Goal: Transaction & Acquisition: Download file/media

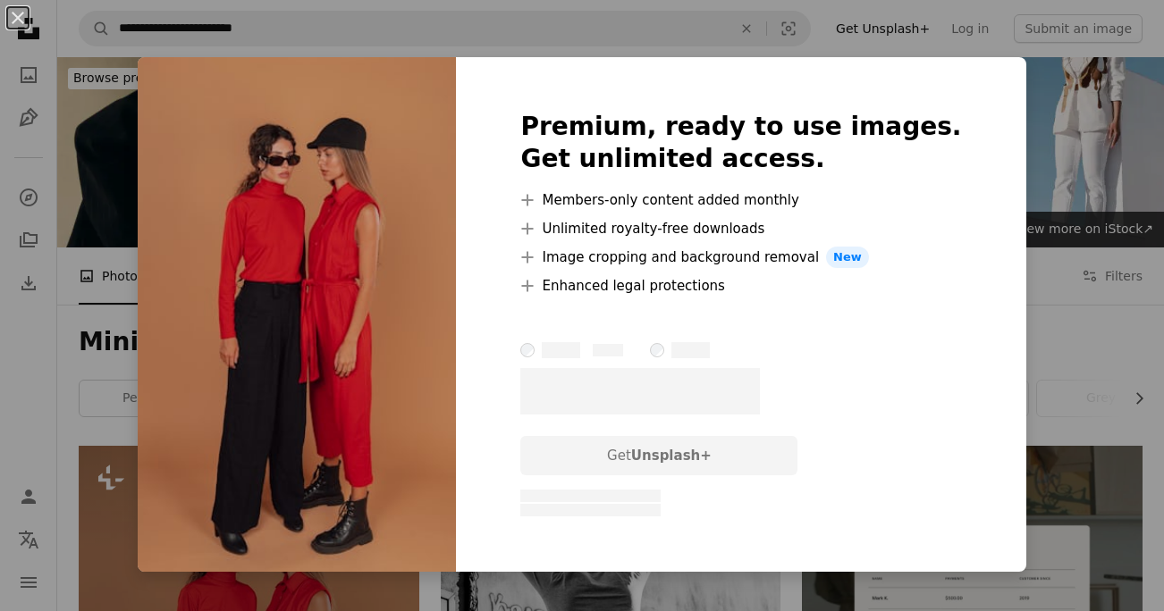
scroll to position [440, 0]
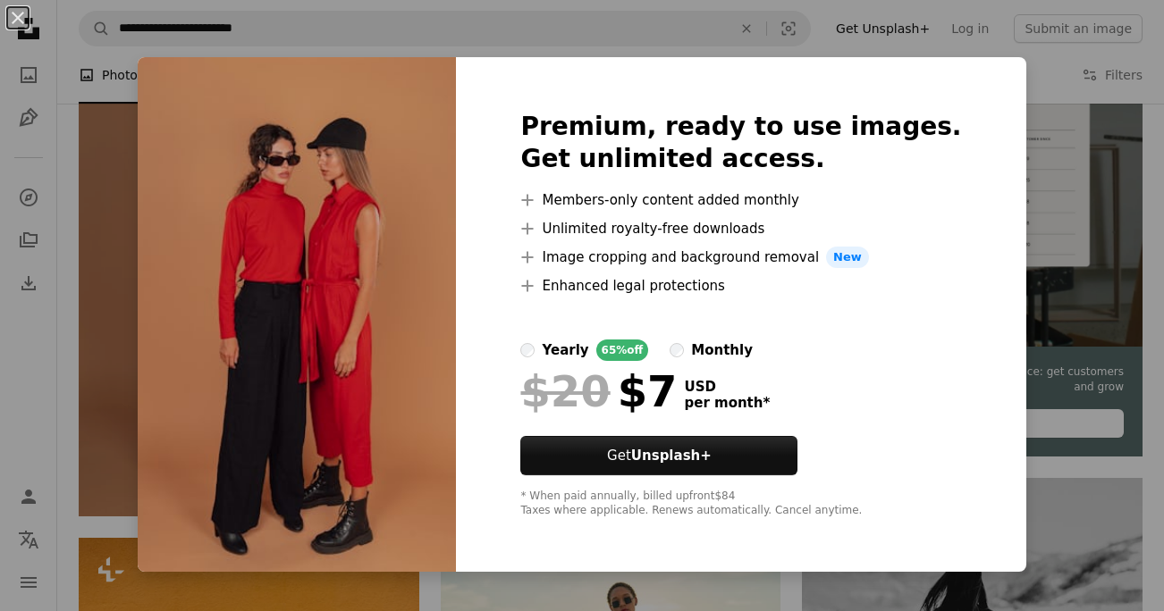
click at [1156, 198] on div "An X shape Premium, ready to use images. Get unlimited access. A plus sign Memb…" at bounding box center [582, 305] width 1164 height 611
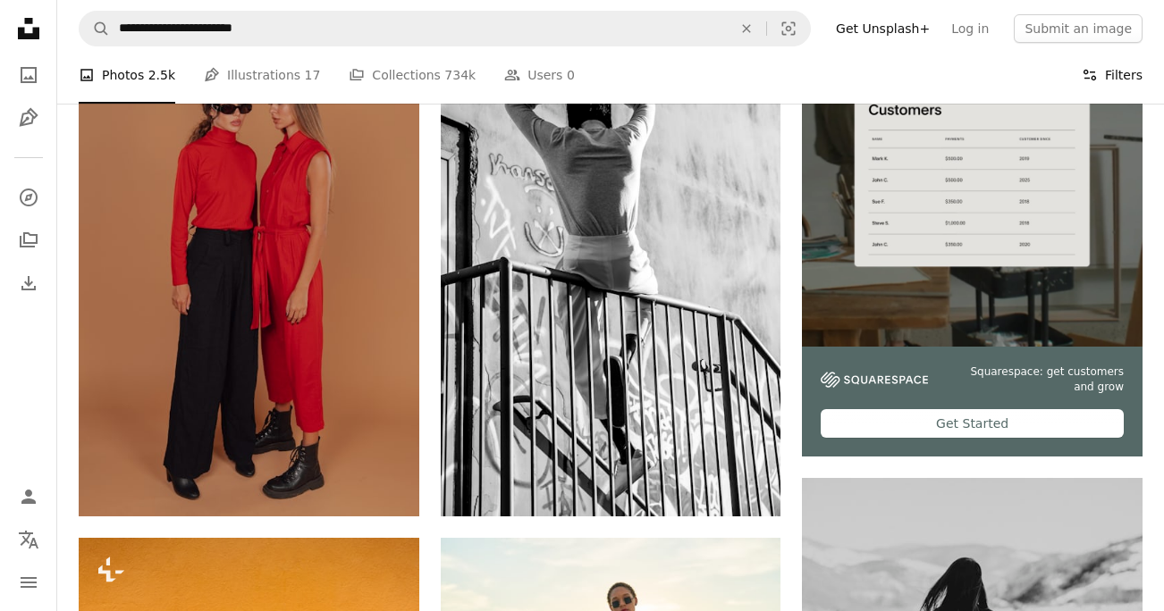
click at [1114, 66] on button "Filters Filters" at bounding box center [1111, 74] width 61 height 57
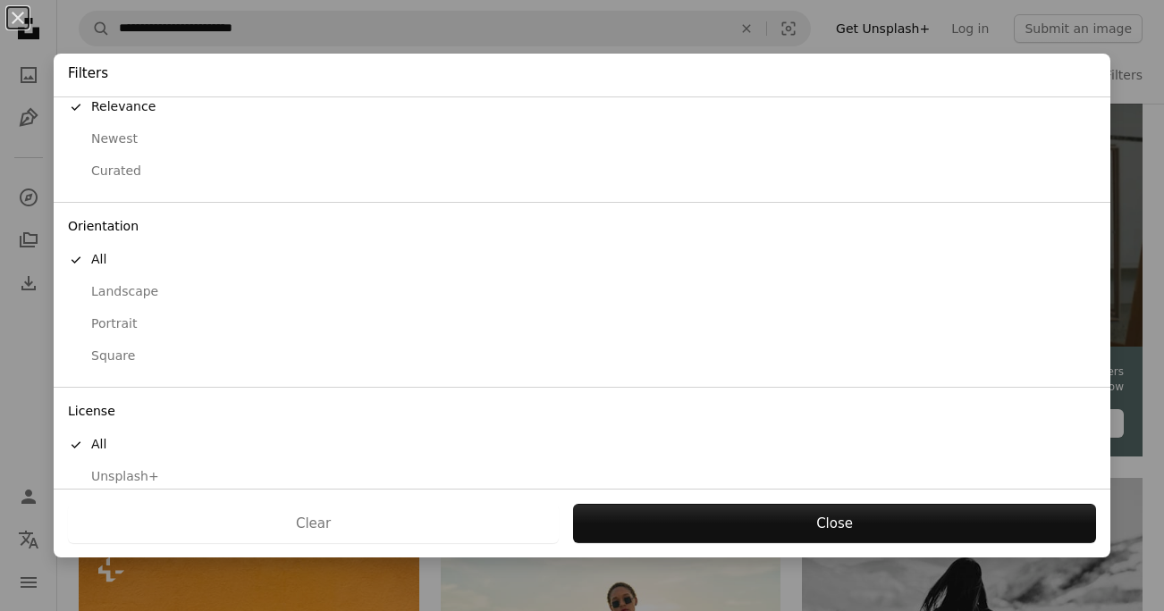
scroll to position [98, 0]
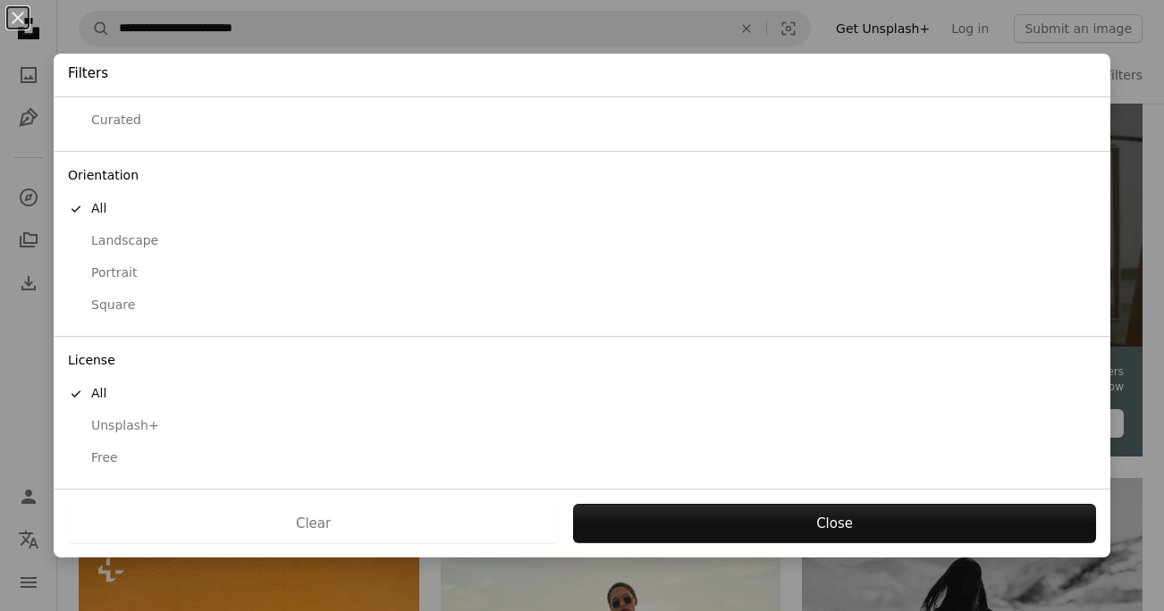
click at [112, 473] on button "Free" at bounding box center [582, 458] width 1056 height 32
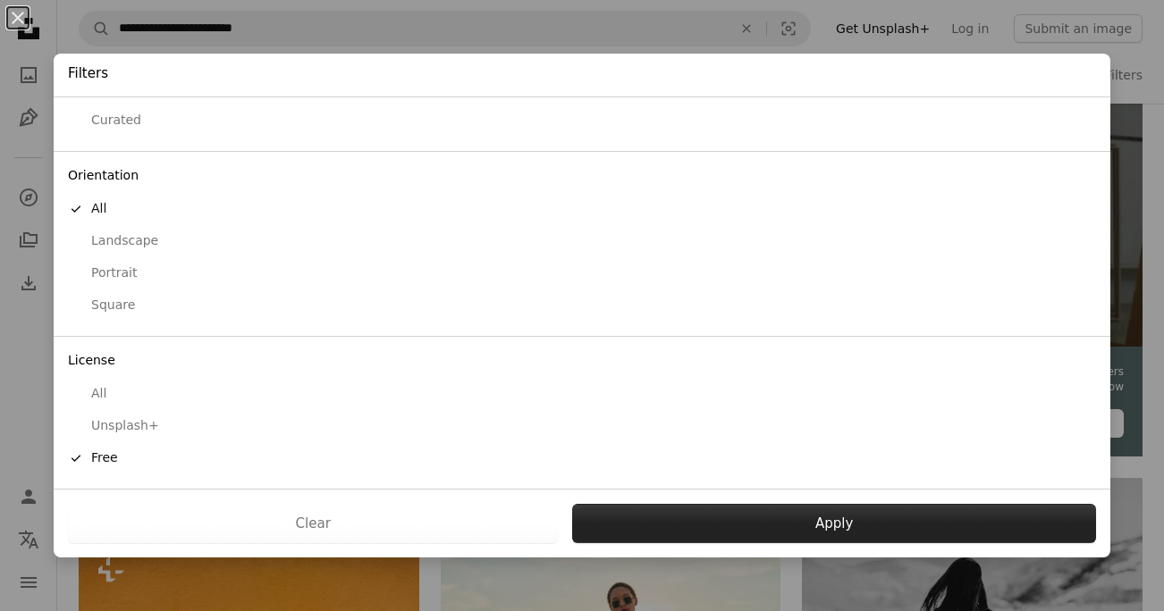
click at [818, 521] on button "Apply" at bounding box center [834, 523] width 524 height 39
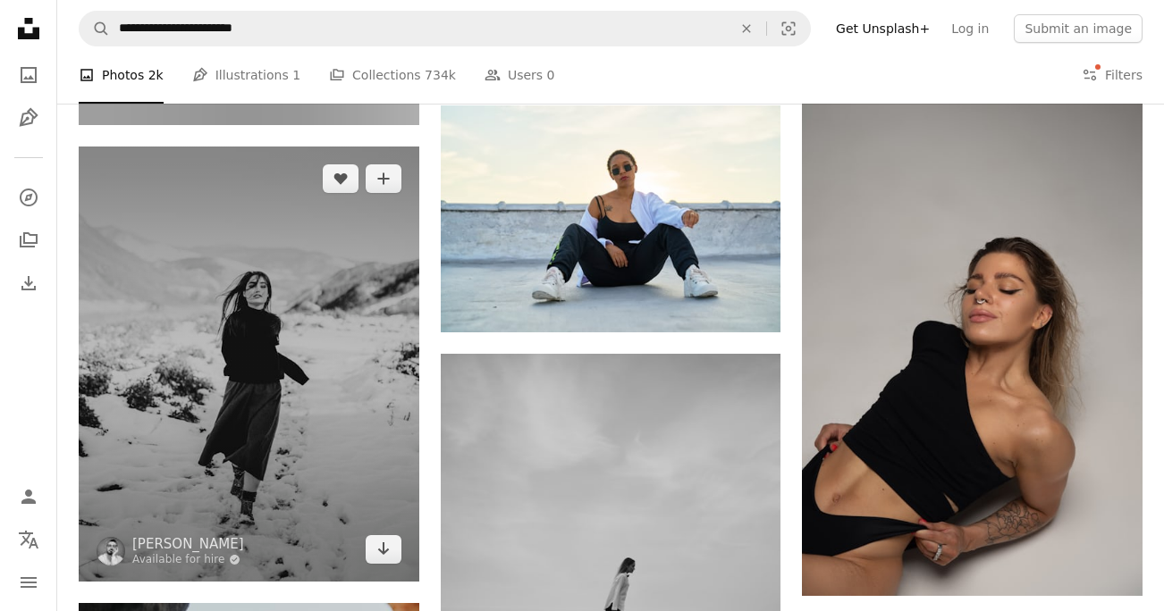
scroll to position [843, 0]
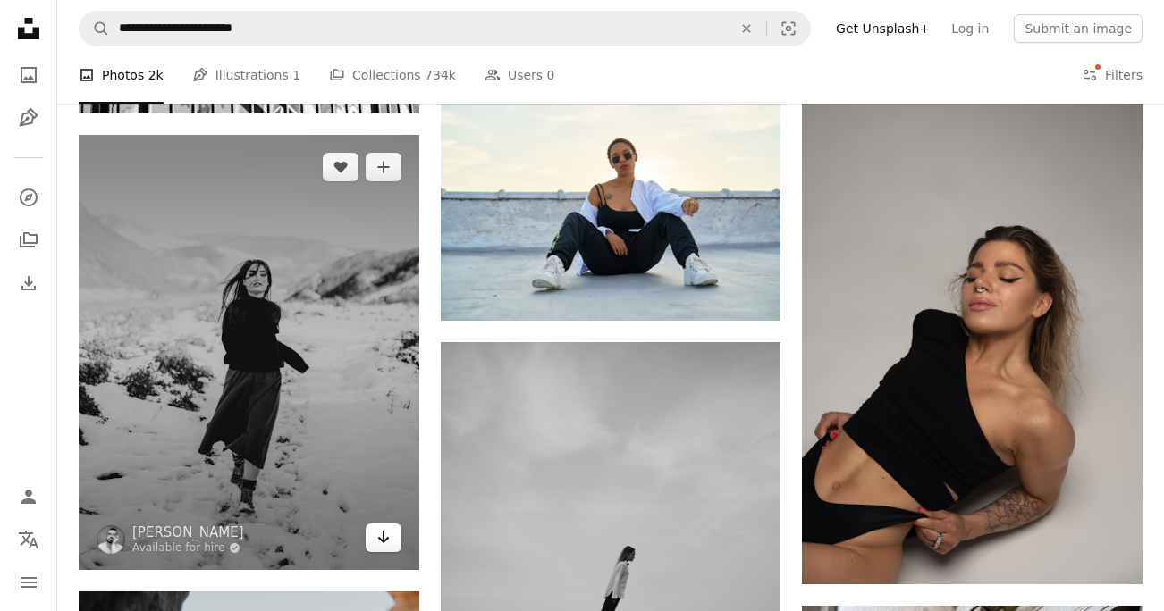
click at [393, 542] on link "Arrow pointing down" at bounding box center [384, 538] width 36 height 29
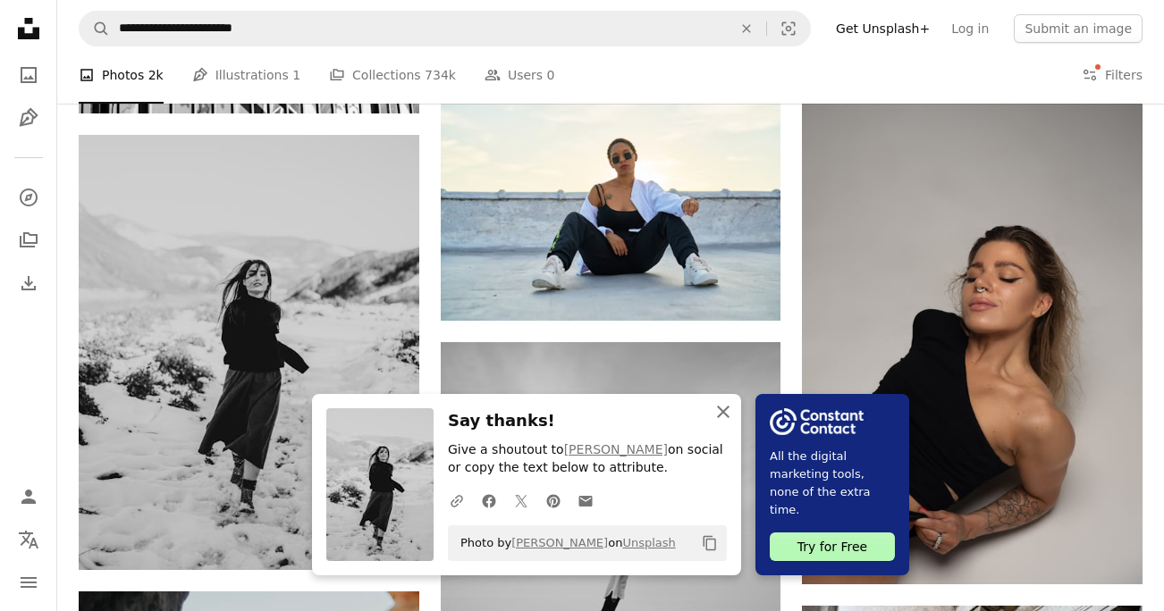
click at [720, 416] on icon "An X shape" at bounding box center [722, 411] width 21 height 21
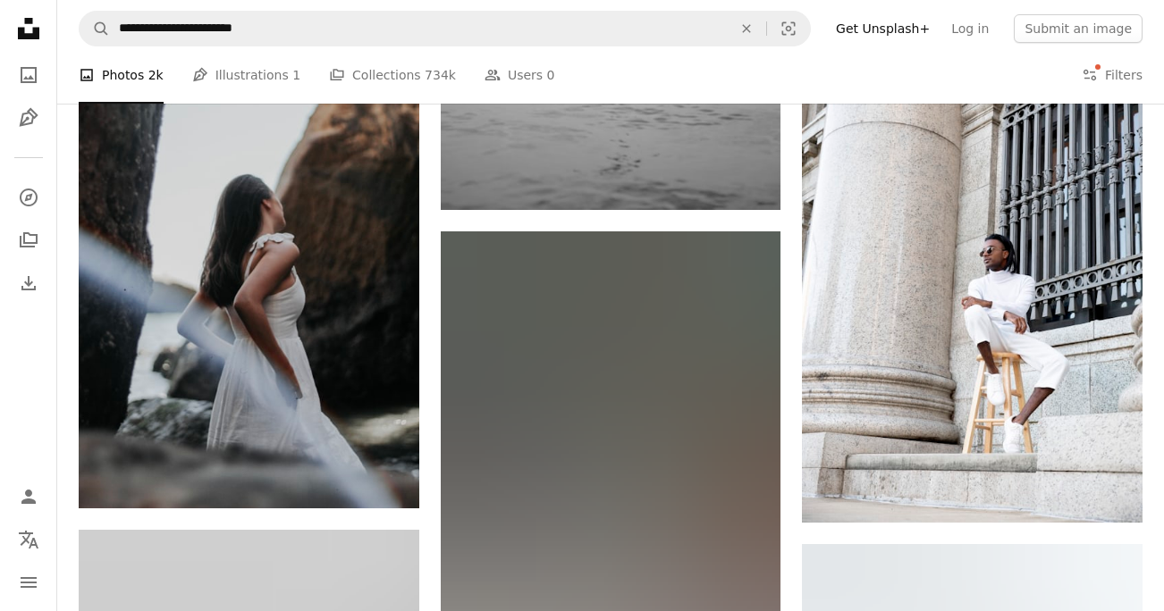
scroll to position [1439, 0]
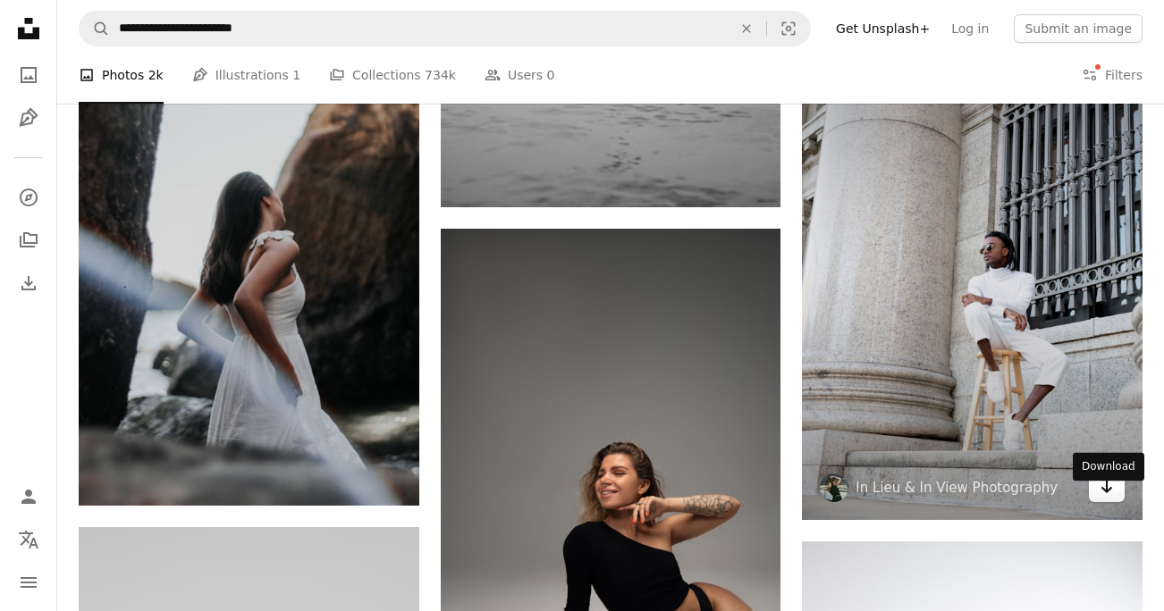
click at [1118, 502] on link "Arrow pointing down" at bounding box center [1107, 488] width 36 height 29
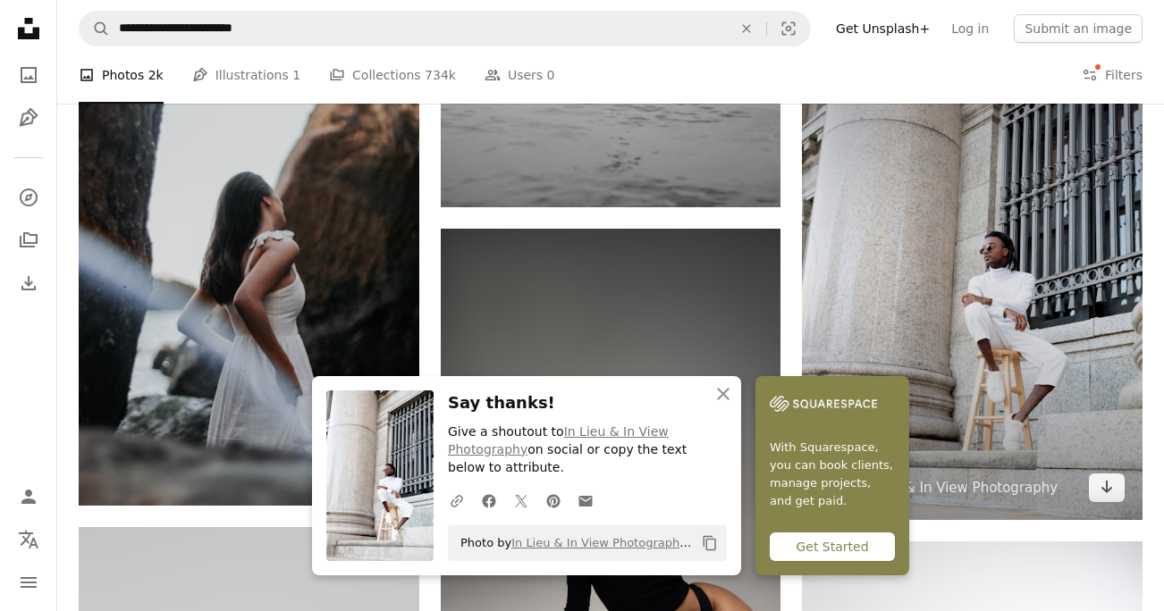
scroll to position [1468, 0]
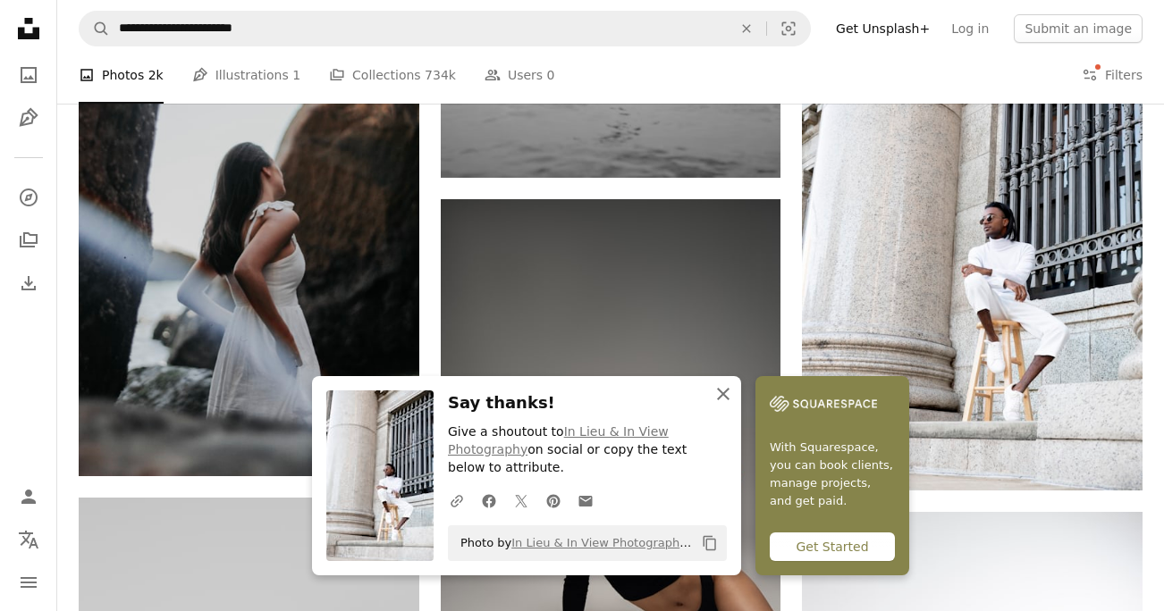
click at [726, 397] on icon "button" at bounding box center [723, 394] width 13 height 13
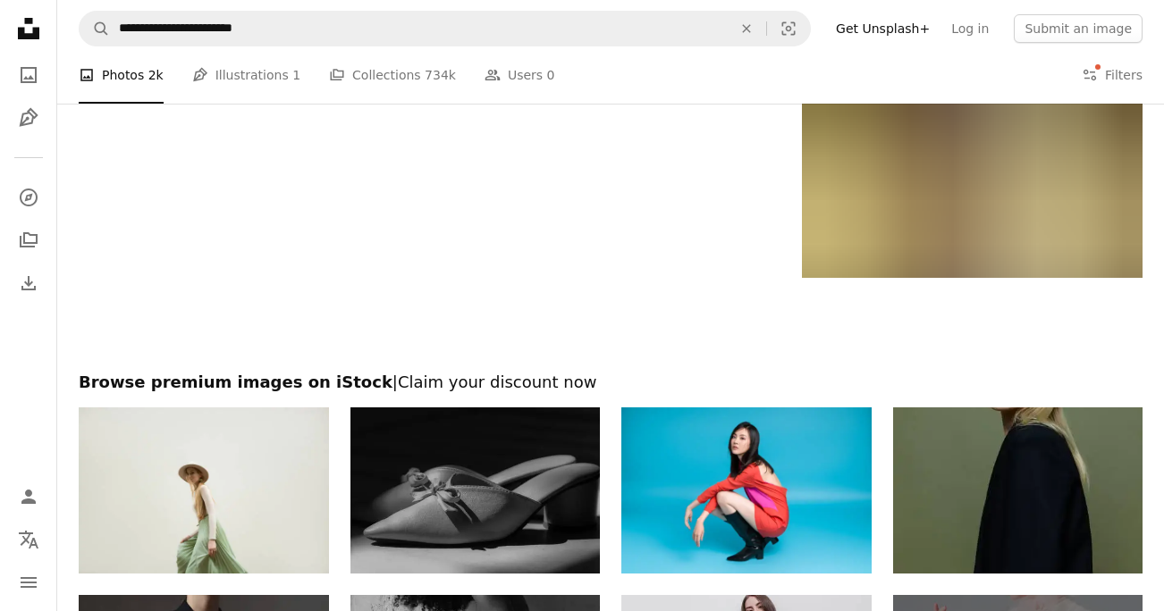
scroll to position [3794, 0]
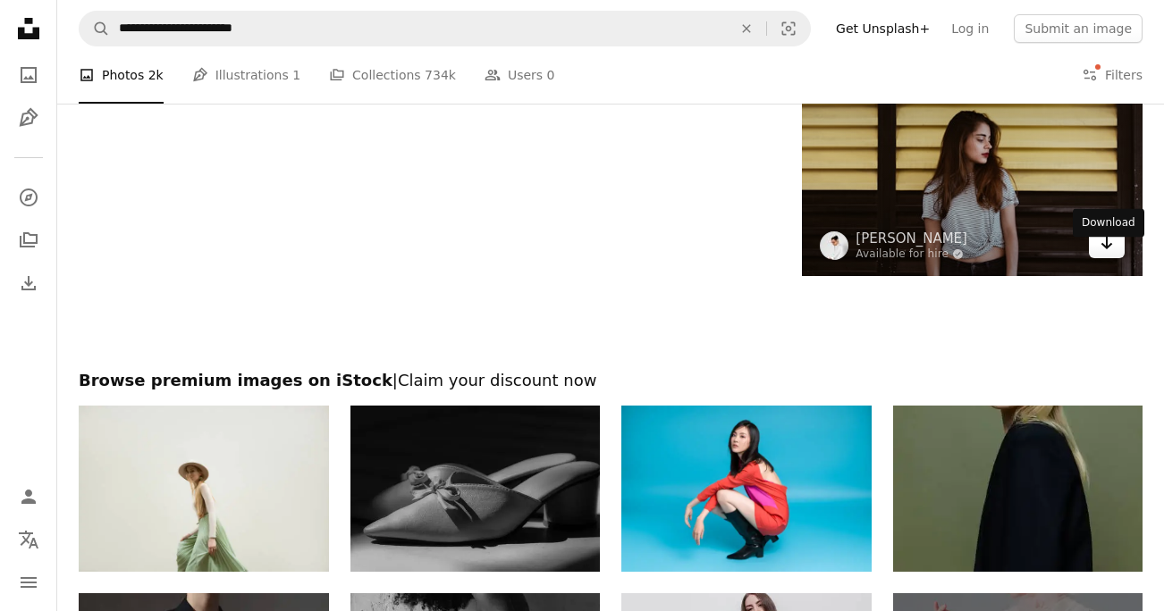
click at [1108, 254] on icon "Arrow pointing down" at bounding box center [1106, 242] width 14 height 21
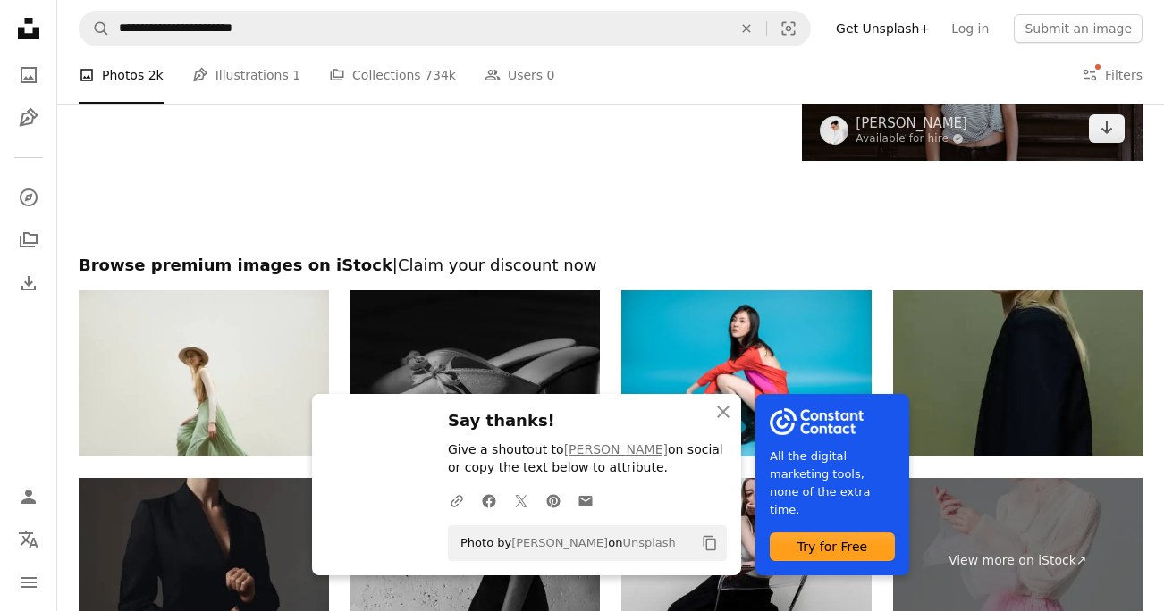
scroll to position [3911, 0]
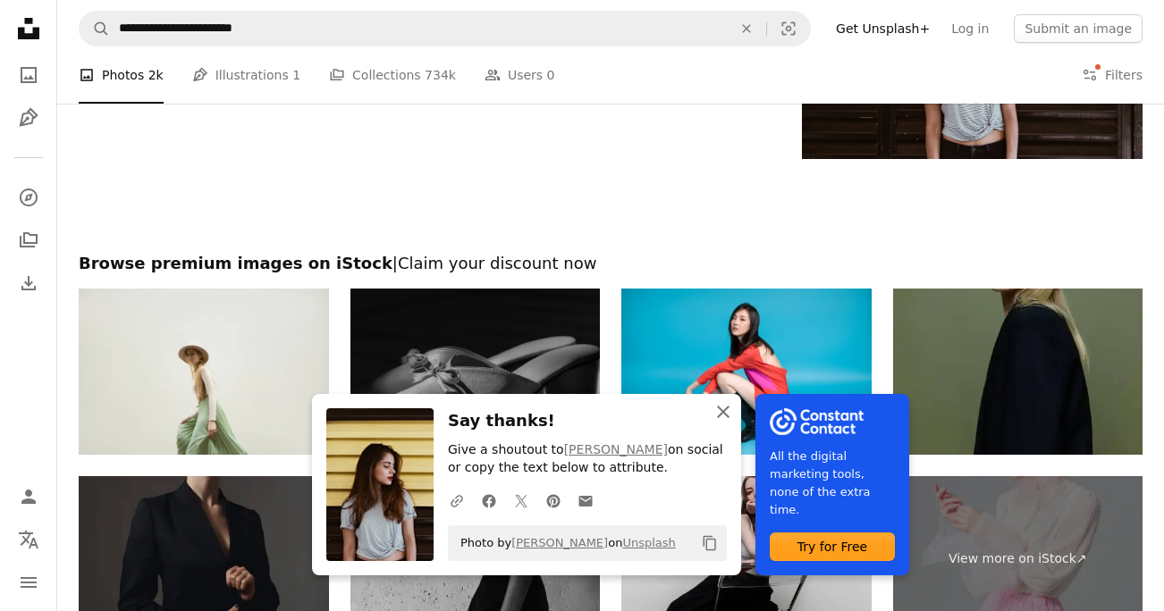
click at [721, 417] on icon "An X shape" at bounding box center [722, 411] width 21 height 21
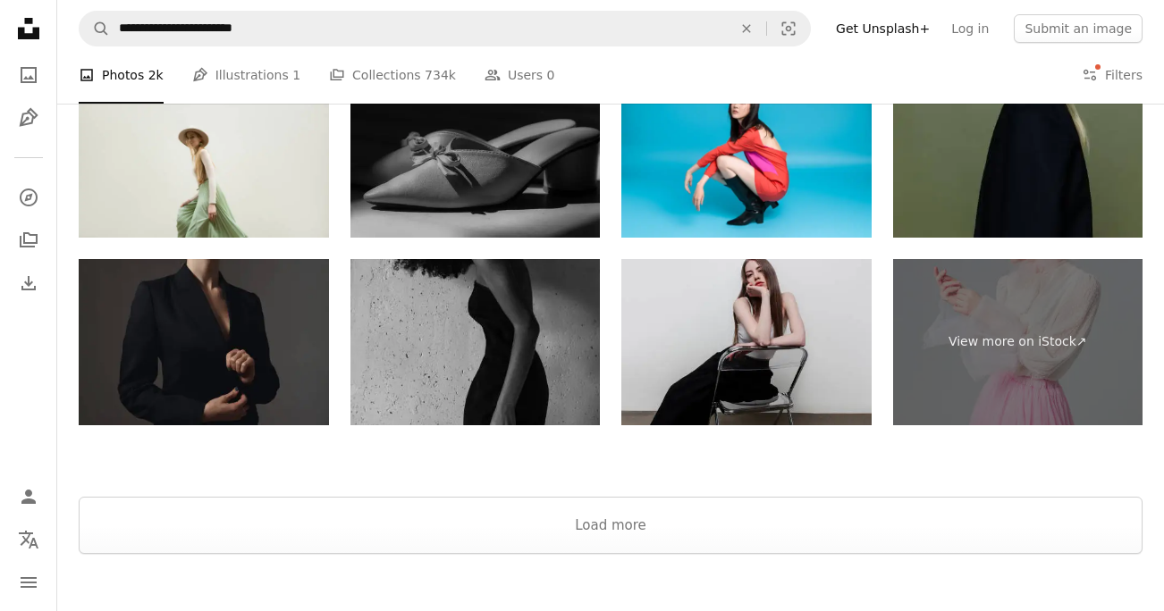
scroll to position [4129, 0]
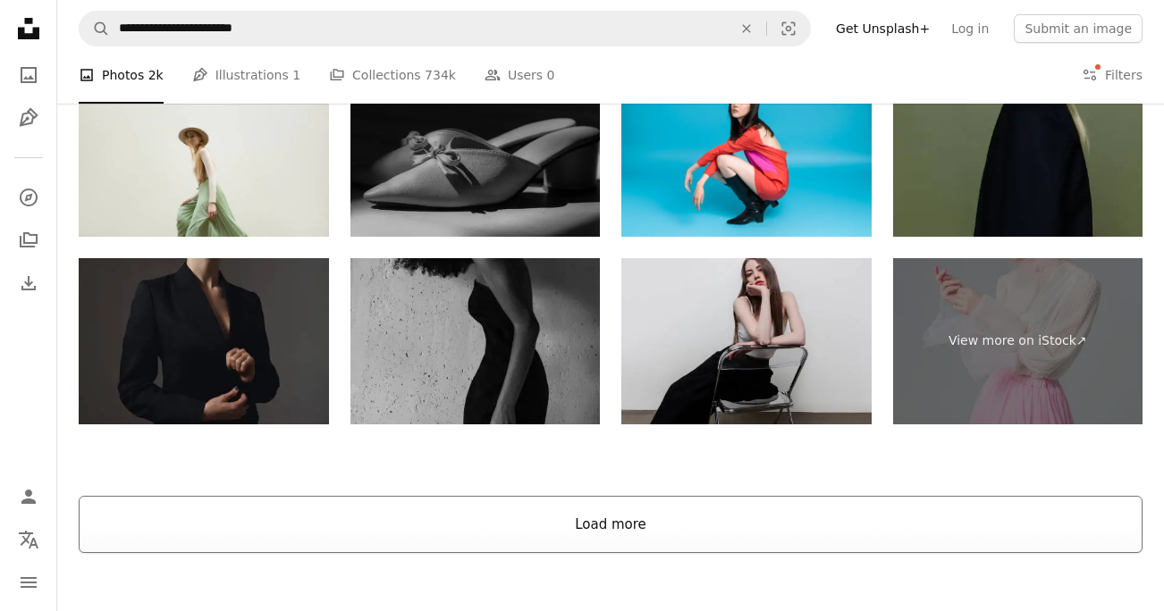
click at [533, 529] on button "Load more" at bounding box center [611, 524] width 1064 height 57
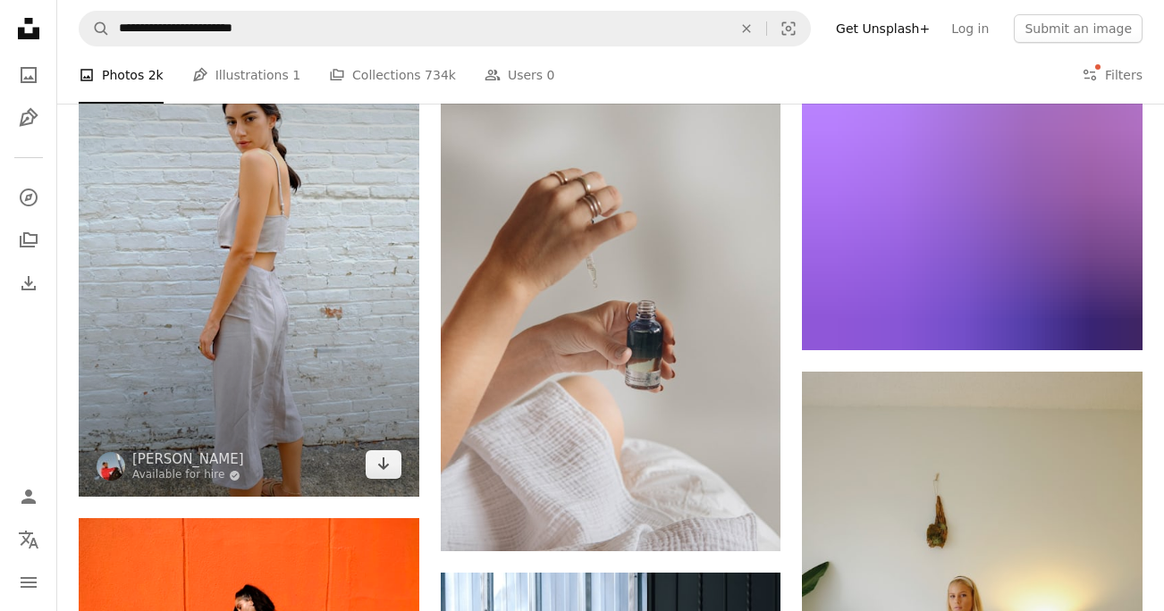
scroll to position [23356, 0]
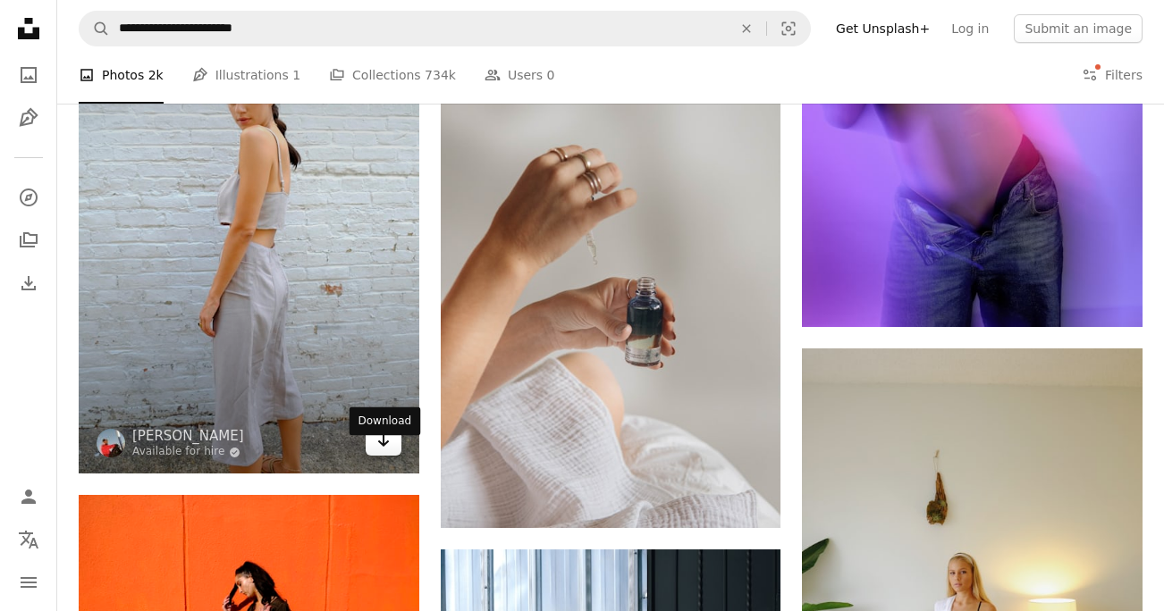
click at [387, 451] on icon "Arrow pointing down" at bounding box center [383, 440] width 14 height 21
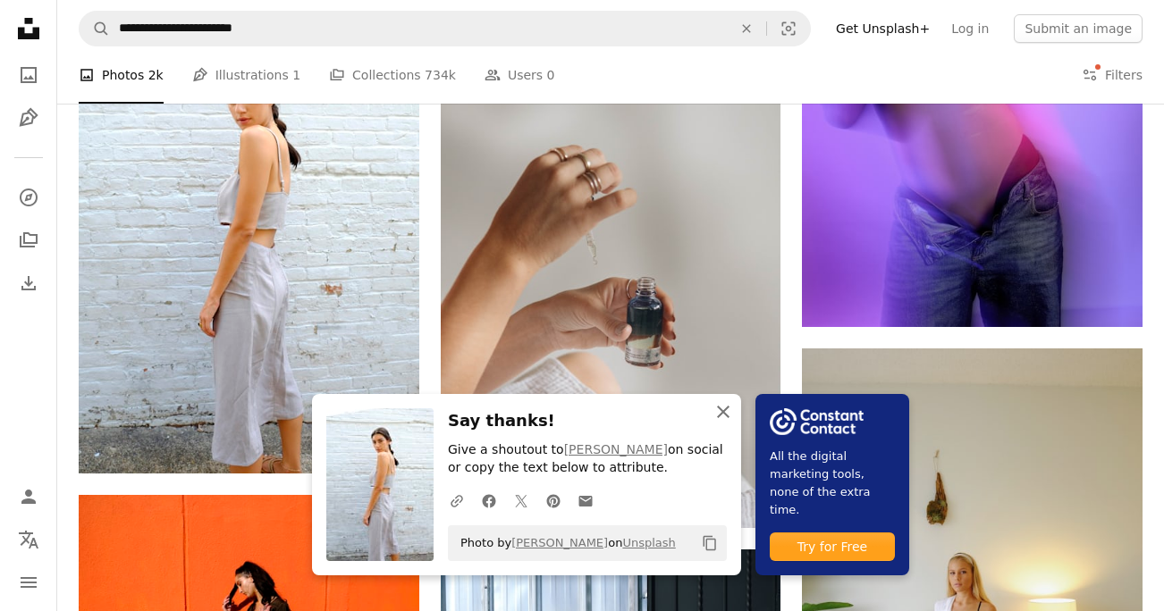
click at [724, 414] on icon "button" at bounding box center [723, 412] width 13 height 13
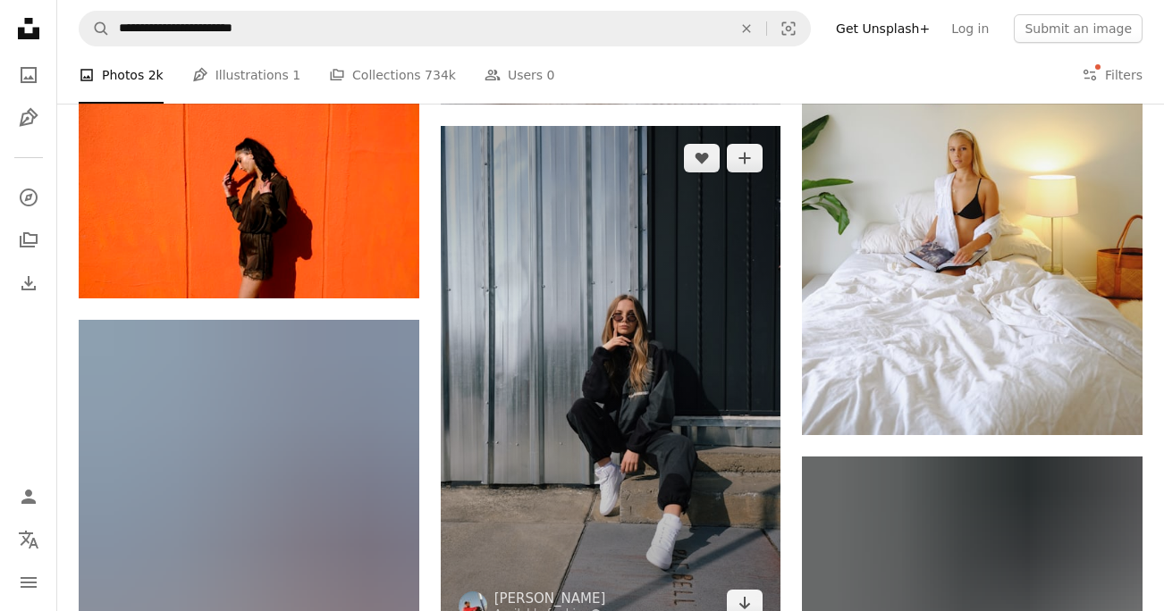
scroll to position [23833, 0]
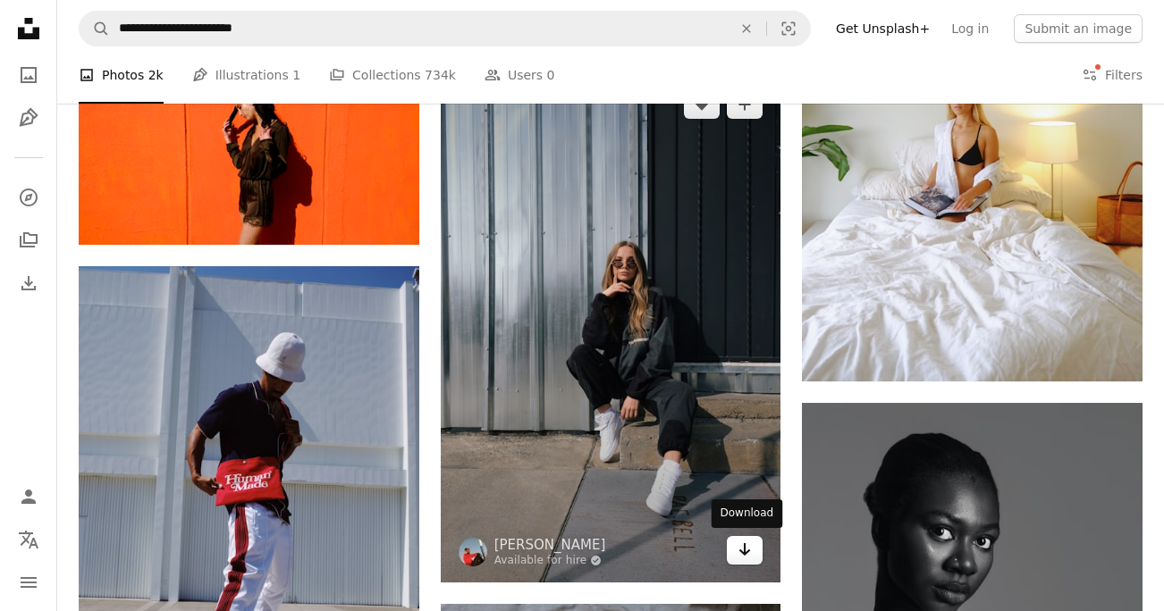
click at [749, 560] on link "Arrow pointing down" at bounding box center [745, 550] width 36 height 29
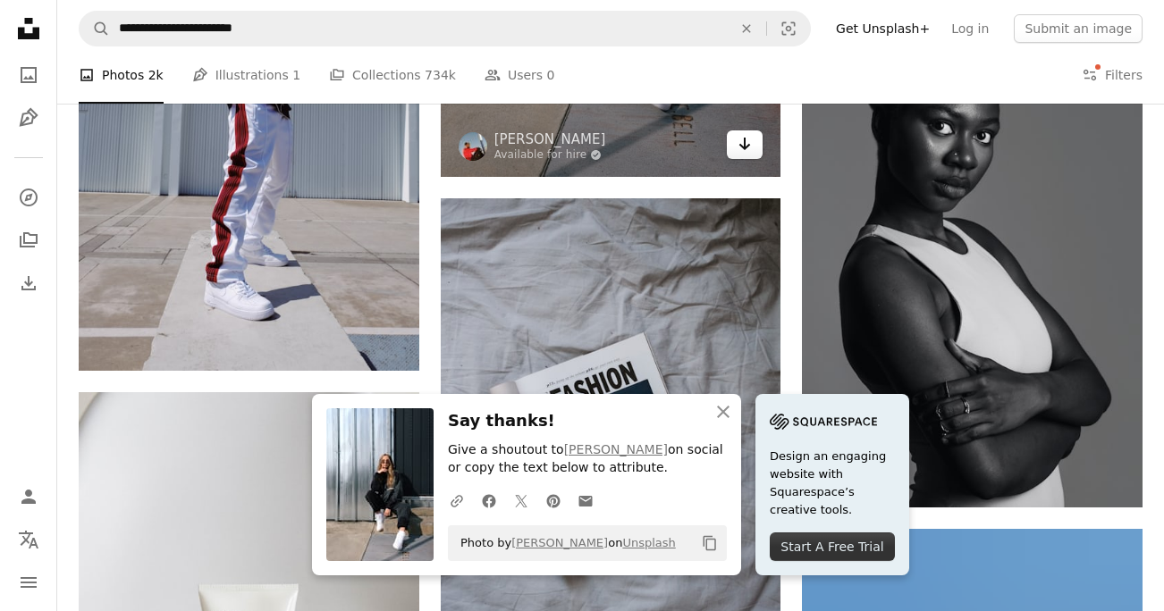
scroll to position [24260, 0]
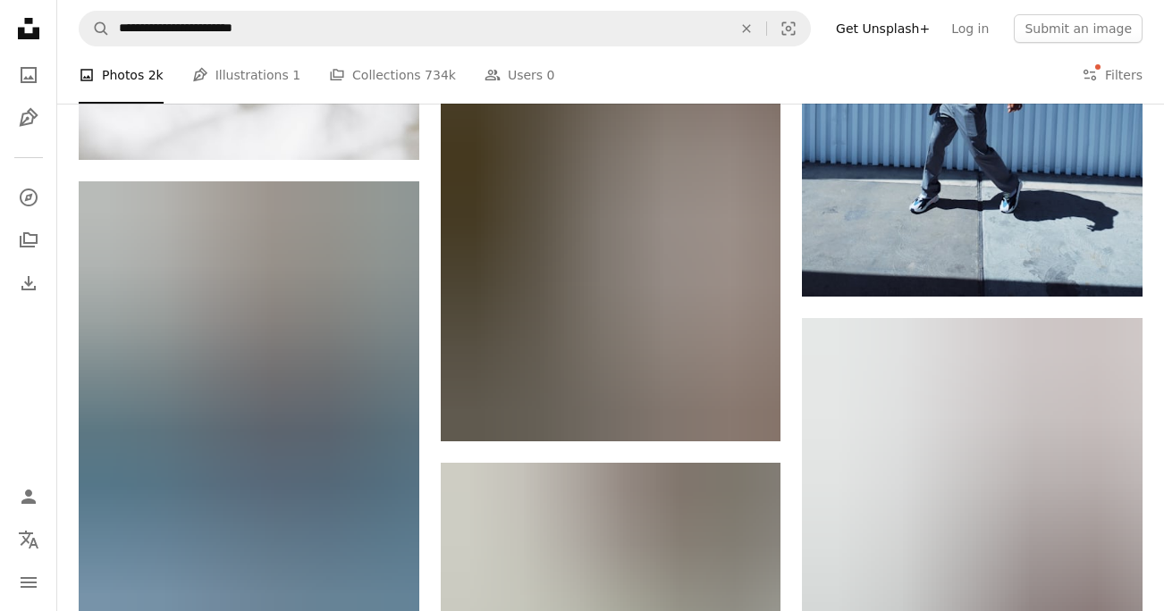
scroll to position [25012, 0]
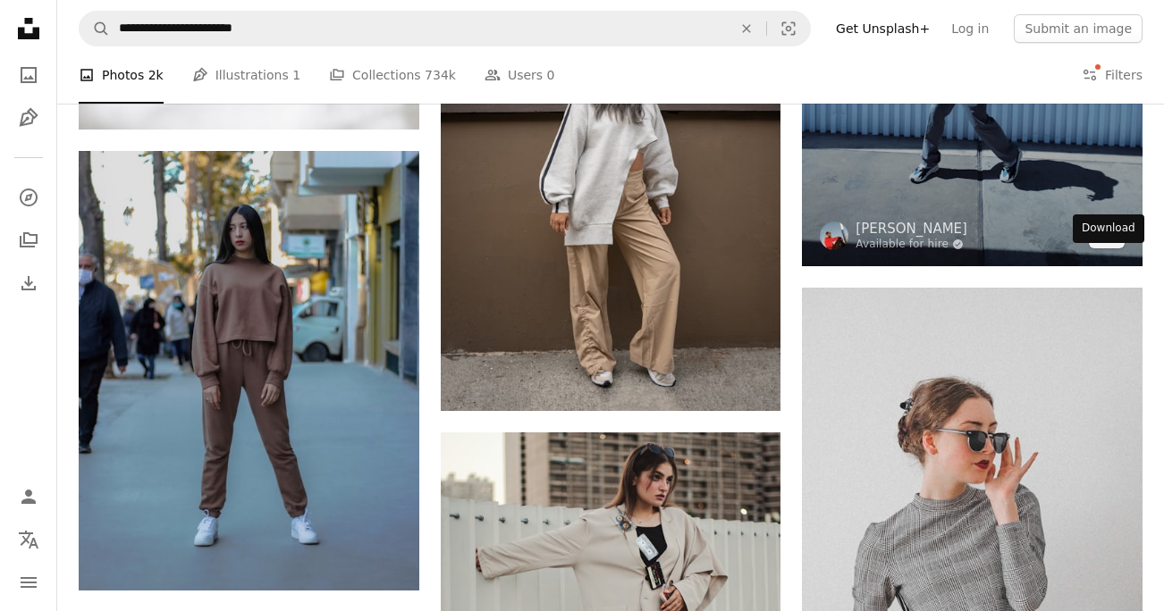
click at [1100, 244] on icon "Arrow pointing down" at bounding box center [1106, 233] width 14 height 21
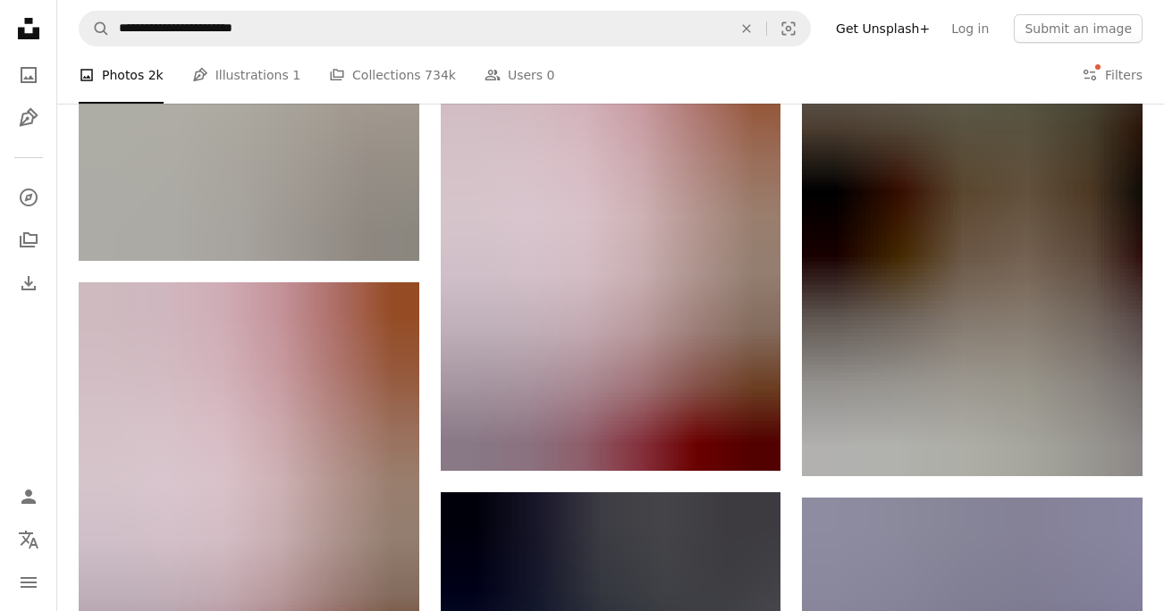
scroll to position [25873, 0]
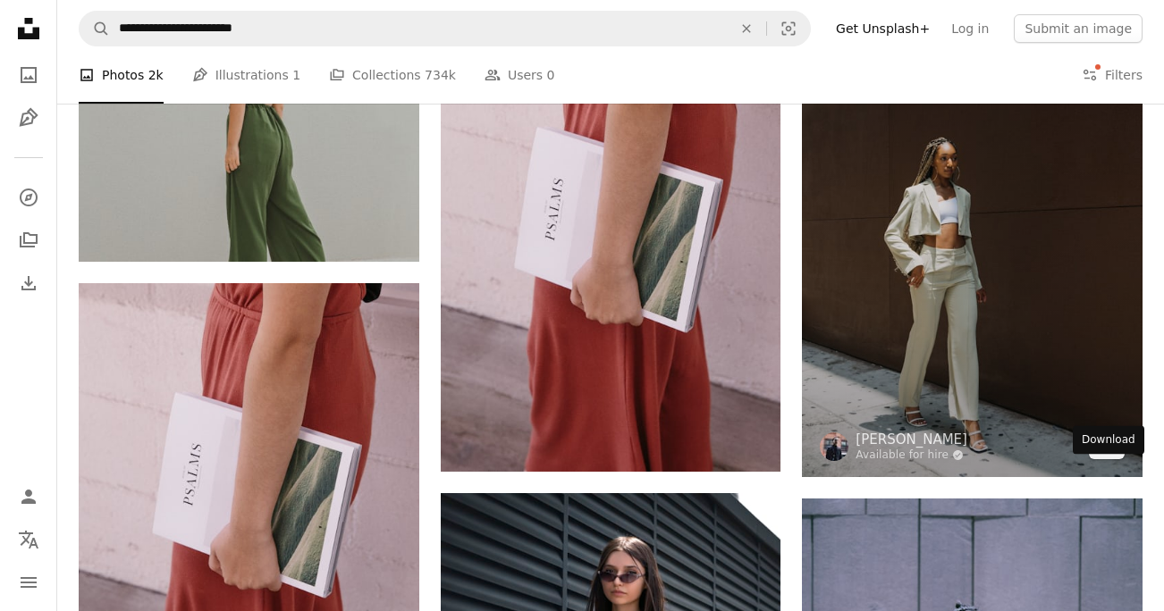
click at [1097, 459] on link "Arrow pointing down" at bounding box center [1107, 445] width 36 height 29
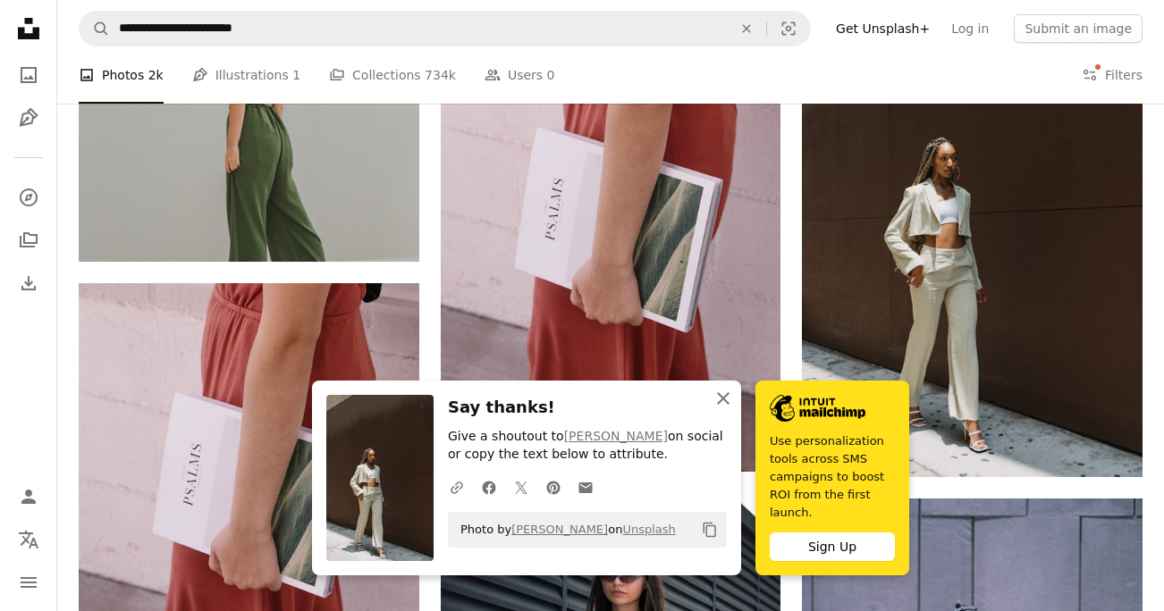
click at [723, 412] on button "An X shape Close" at bounding box center [723, 399] width 36 height 36
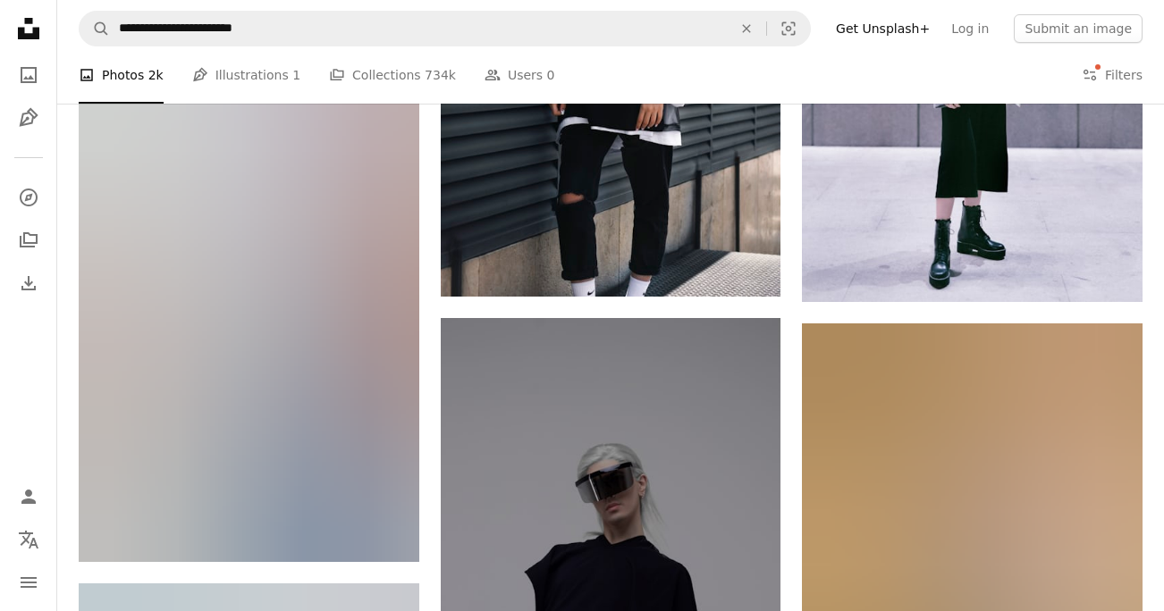
scroll to position [26827, 0]
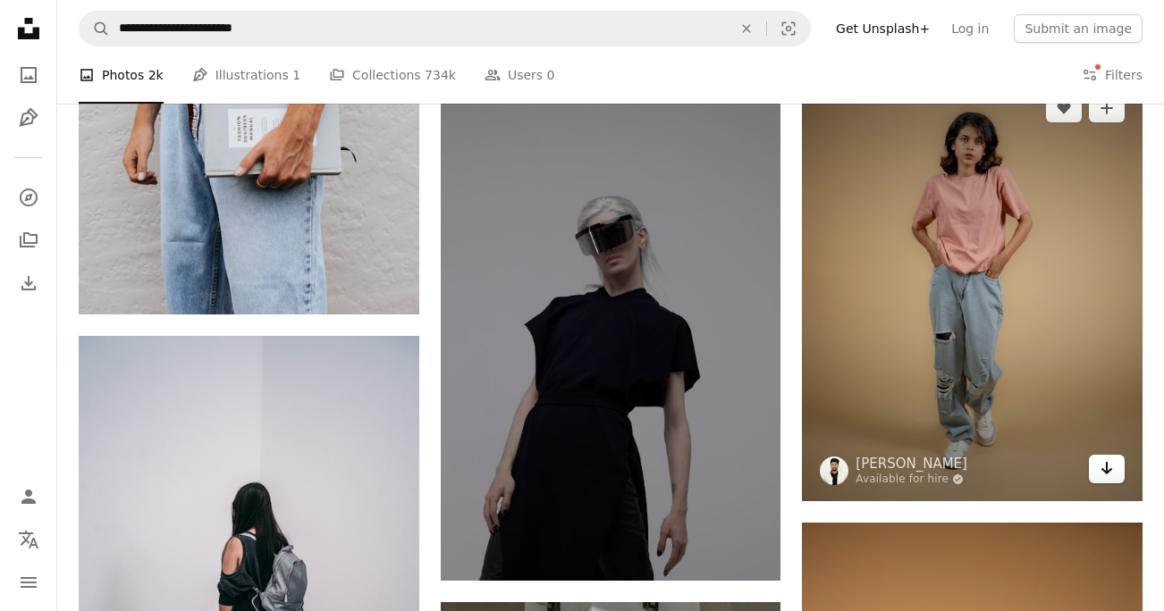
click at [1121, 483] on link "Arrow pointing down" at bounding box center [1107, 469] width 36 height 29
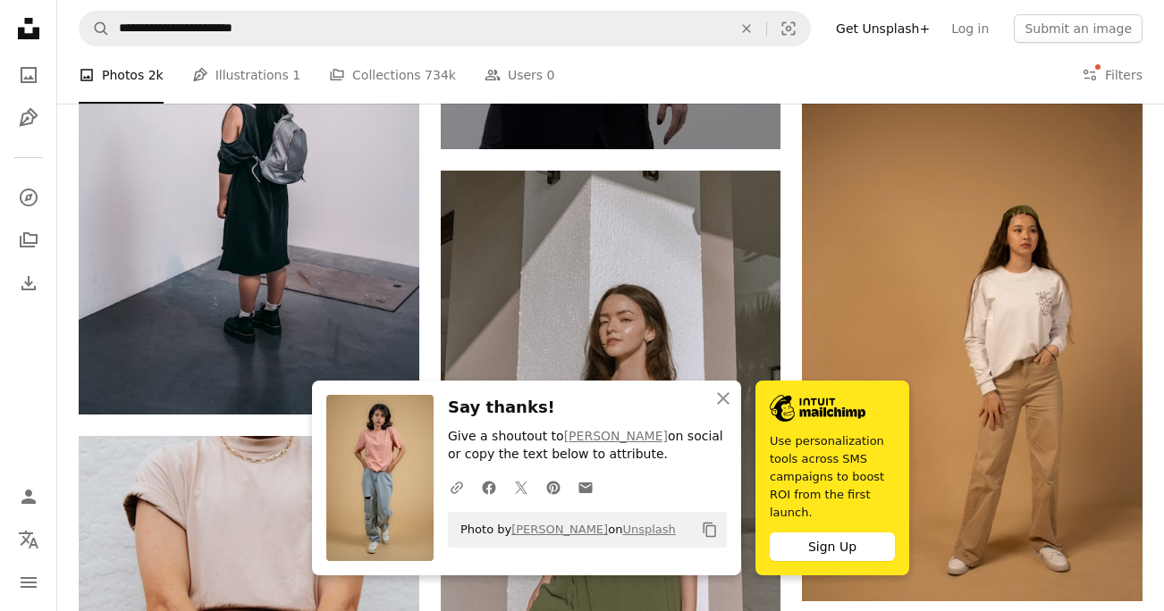
scroll to position [27260, 0]
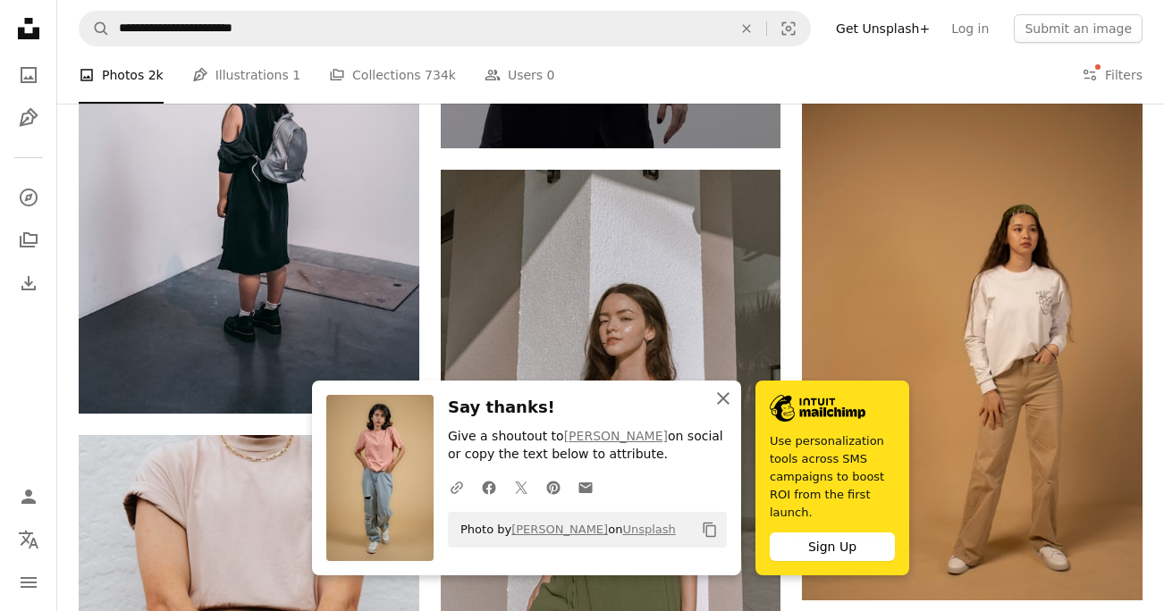
click at [721, 396] on icon "button" at bounding box center [723, 398] width 13 height 13
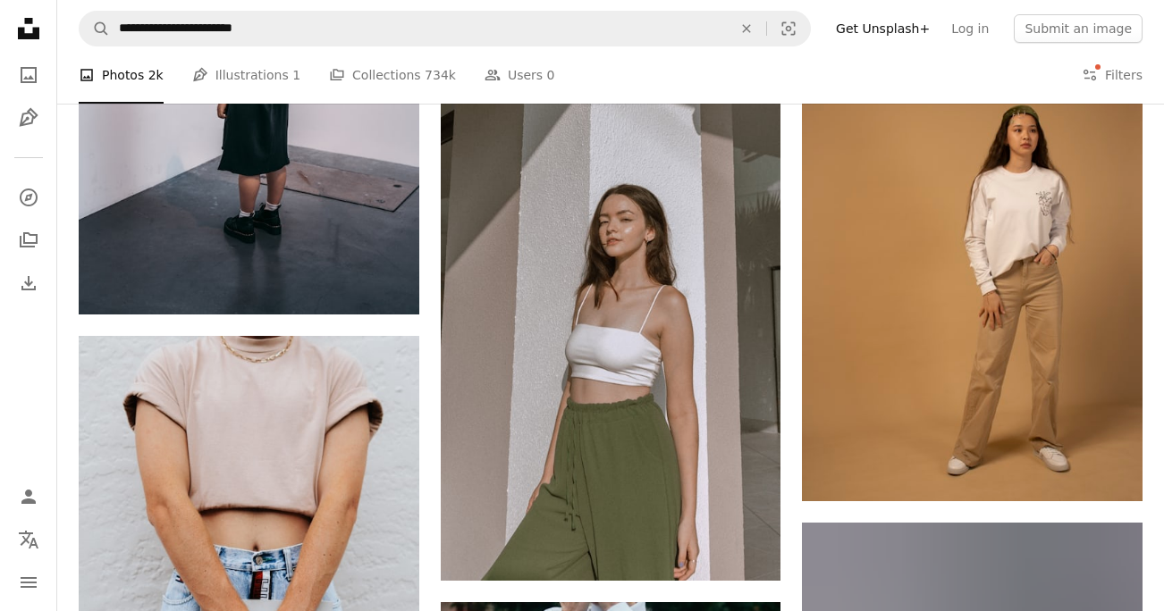
scroll to position [27394, 0]
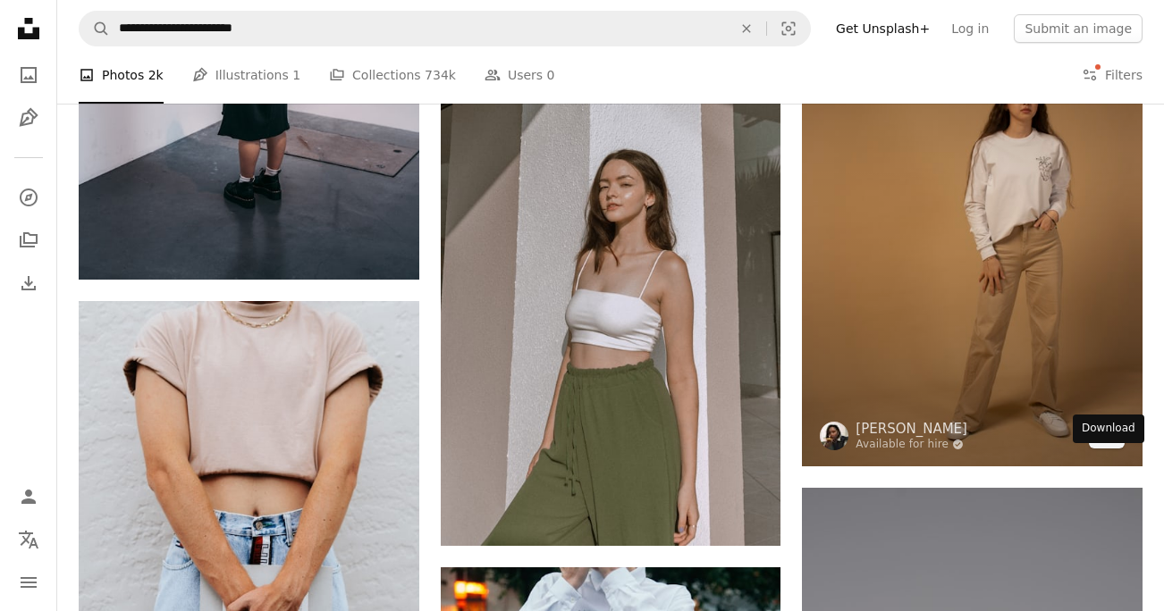
click at [1108, 440] on icon "Download" at bounding box center [1107, 433] width 12 height 13
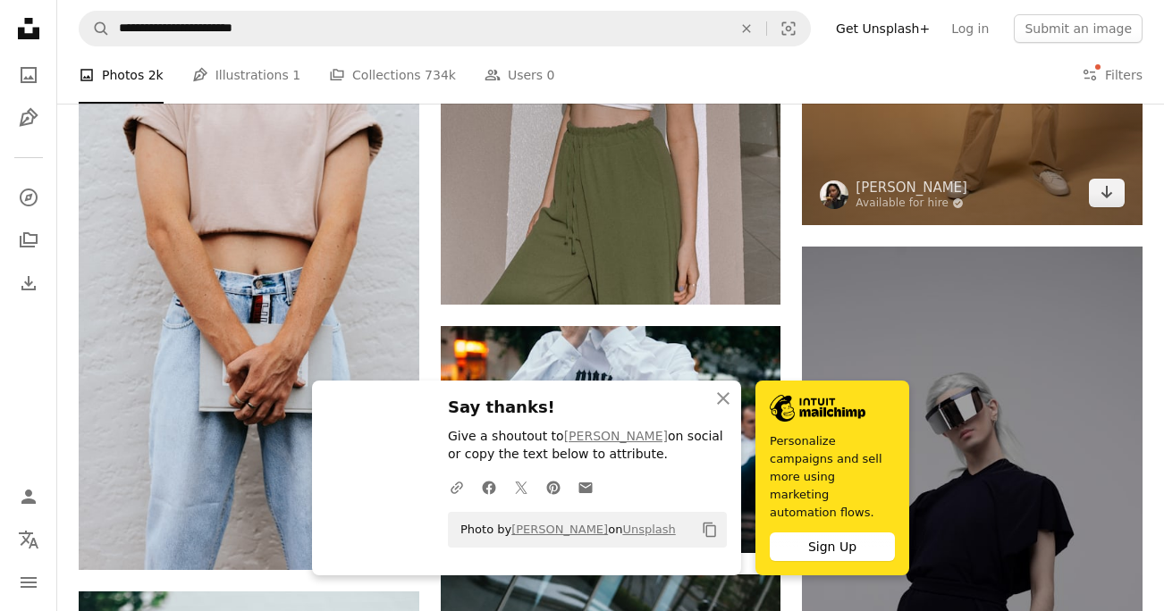
scroll to position [27649, 0]
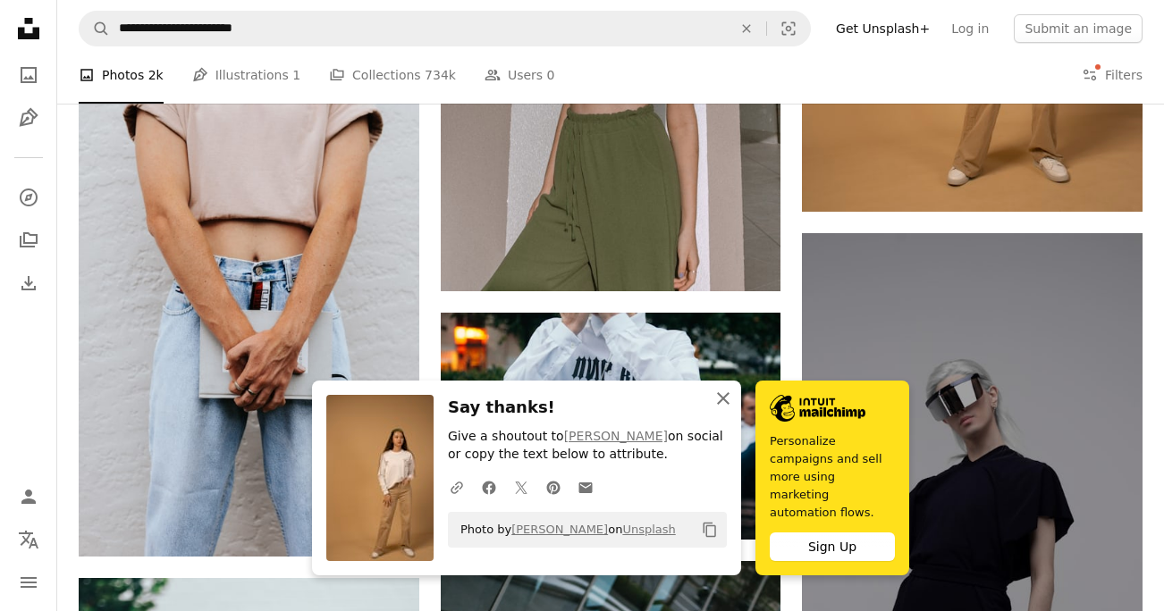
click at [727, 409] on icon "An X shape" at bounding box center [722, 398] width 21 height 21
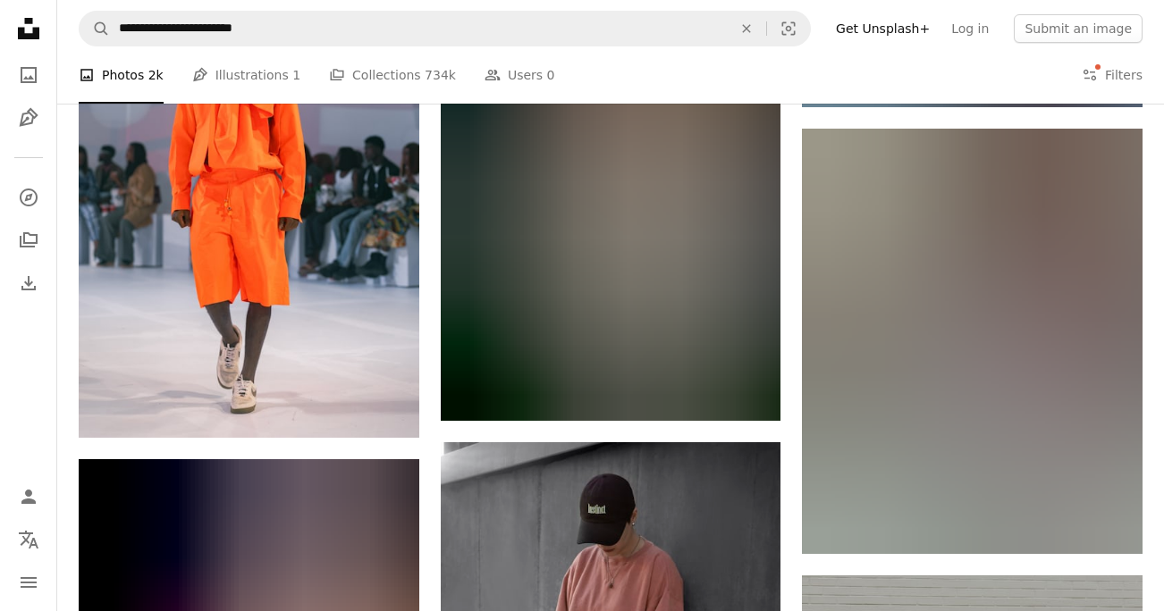
scroll to position [28773, 0]
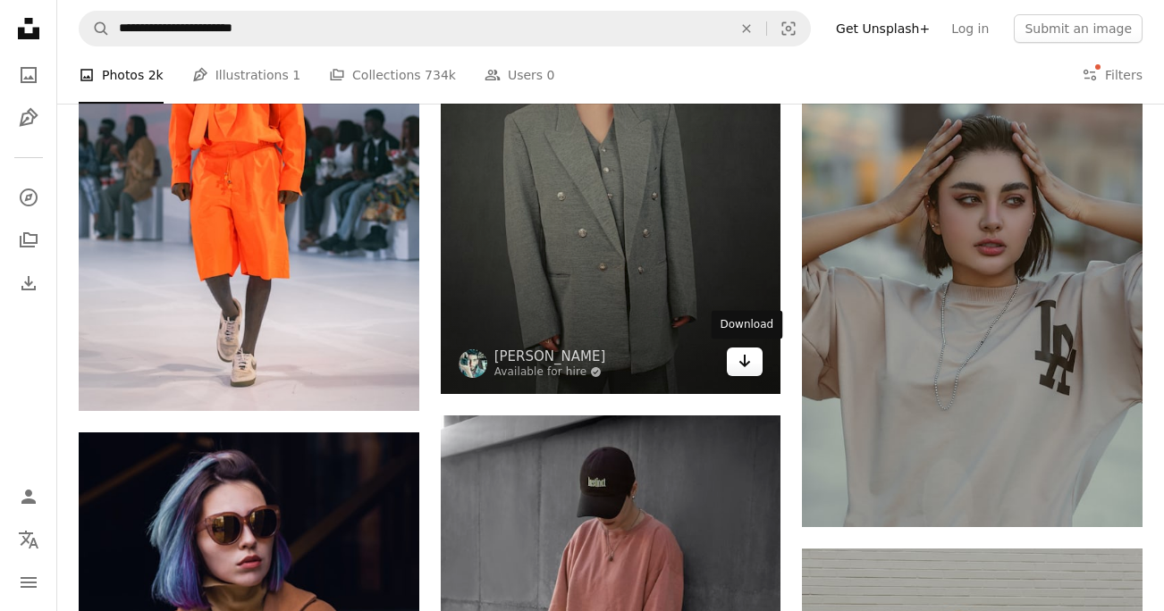
click at [745, 367] on icon "Arrow pointing down" at bounding box center [744, 360] width 14 height 21
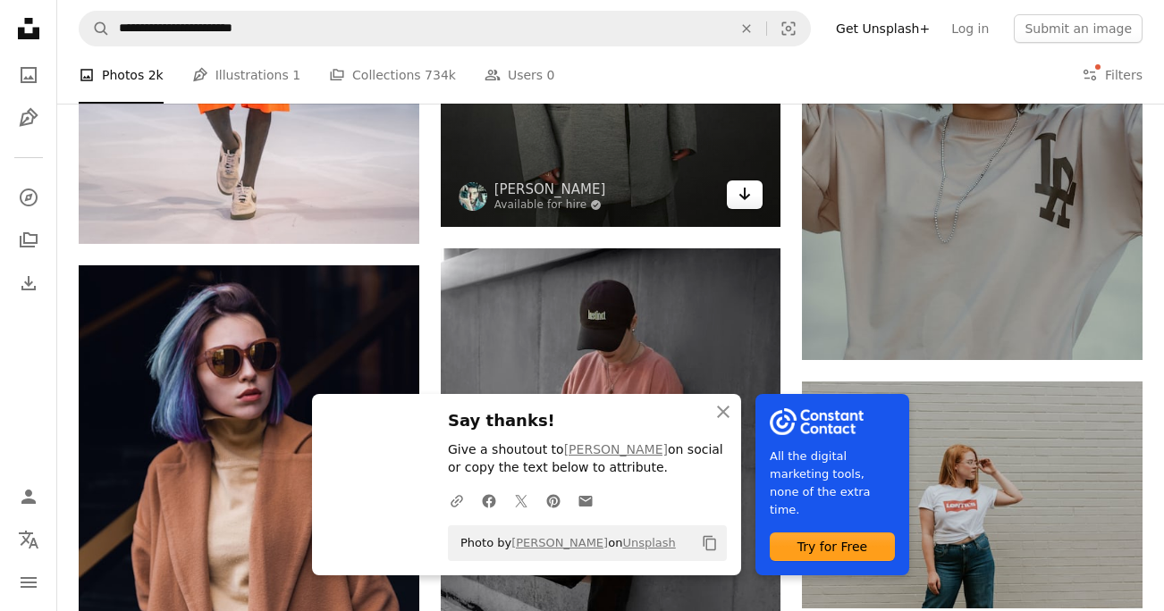
scroll to position [28966, 0]
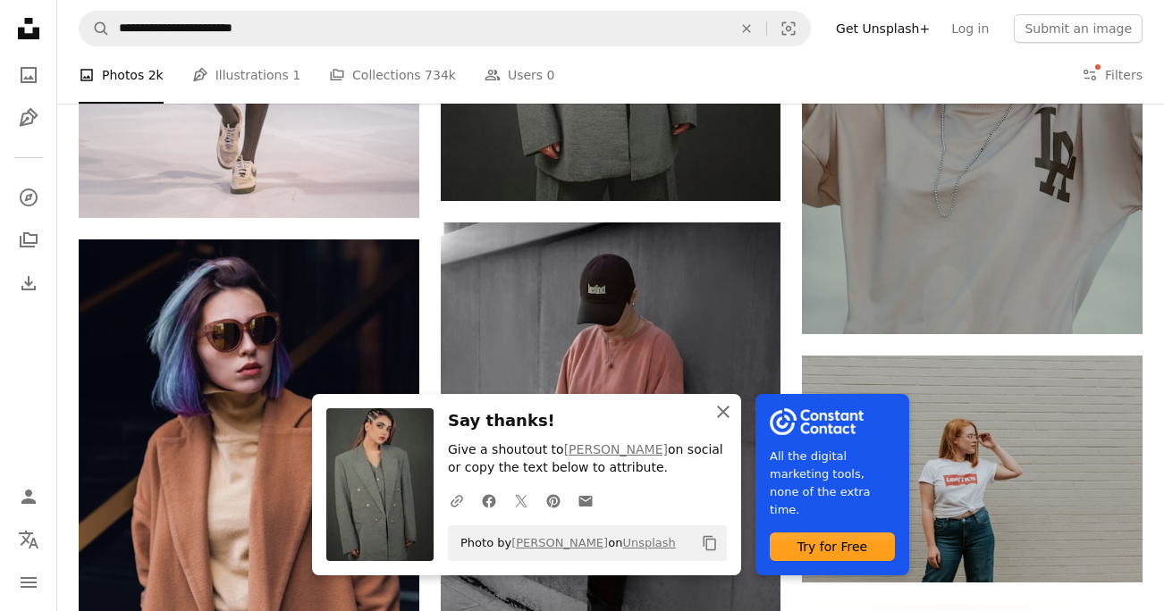
click at [727, 408] on icon "An X shape" at bounding box center [722, 411] width 21 height 21
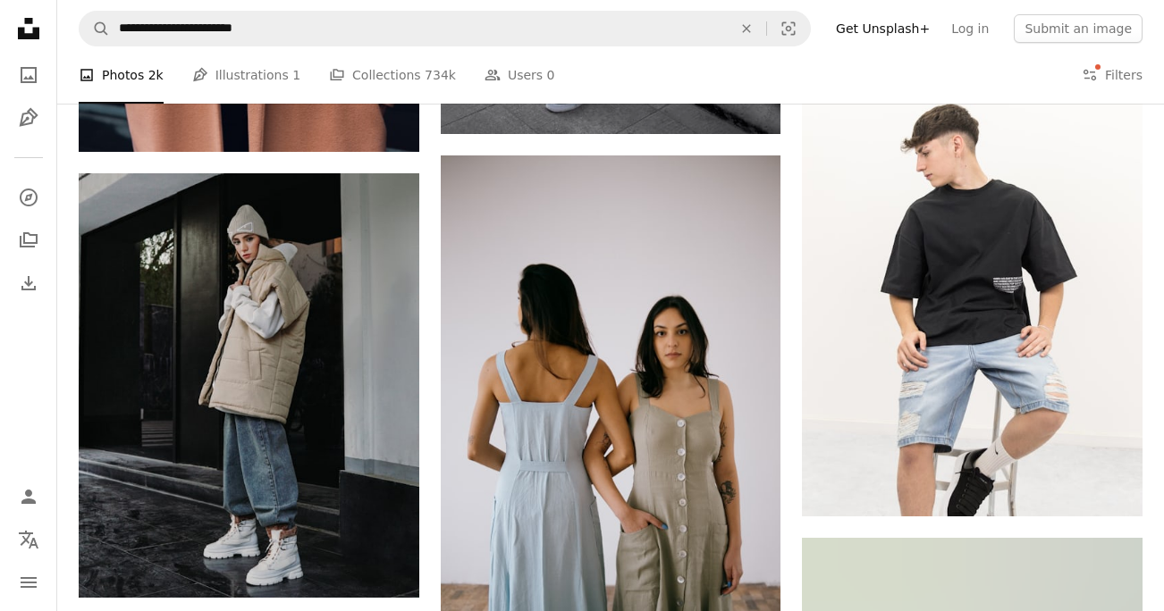
scroll to position [29566, 0]
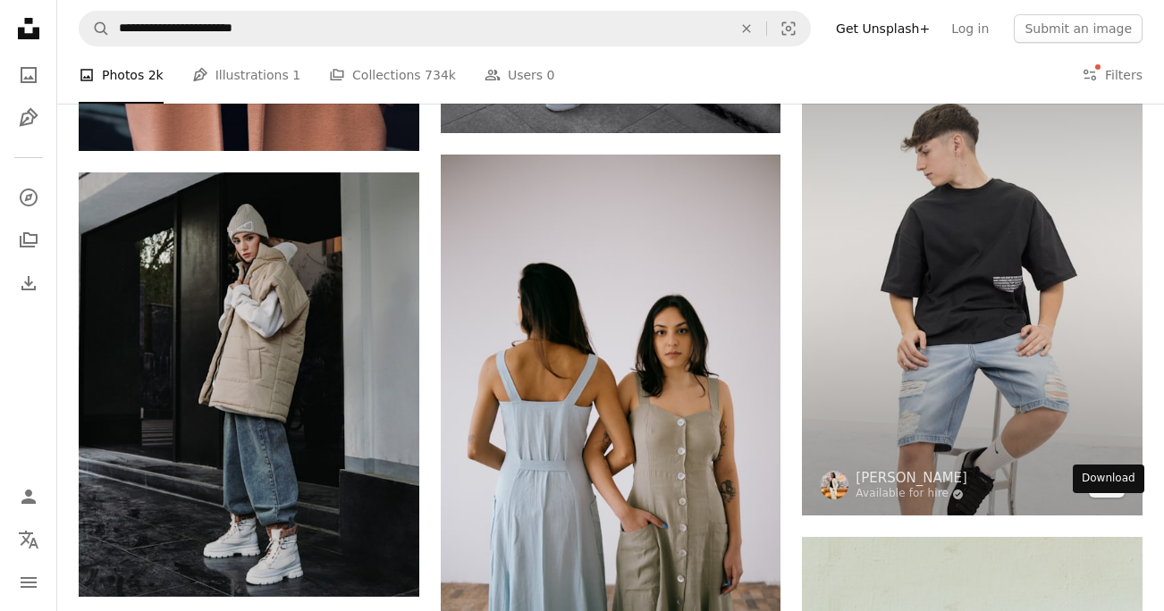
click at [1101, 493] on icon "Arrow pointing down" at bounding box center [1106, 482] width 14 height 21
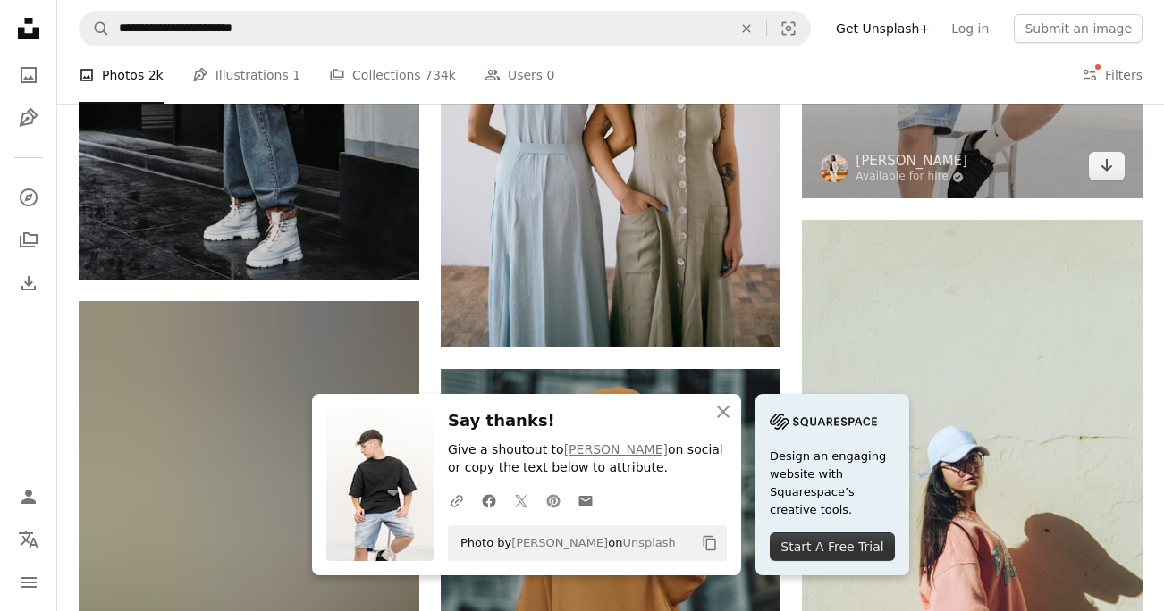
scroll to position [29919, 0]
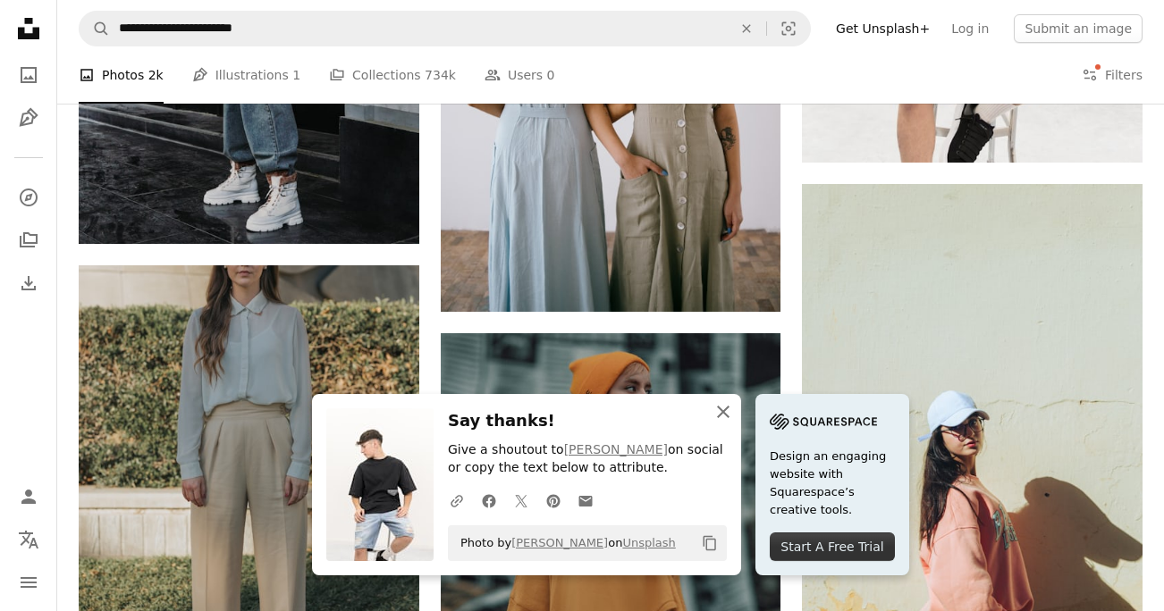
click at [711, 410] on button "An X shape Close" at bounding box center [723, 412] width 36 height 36
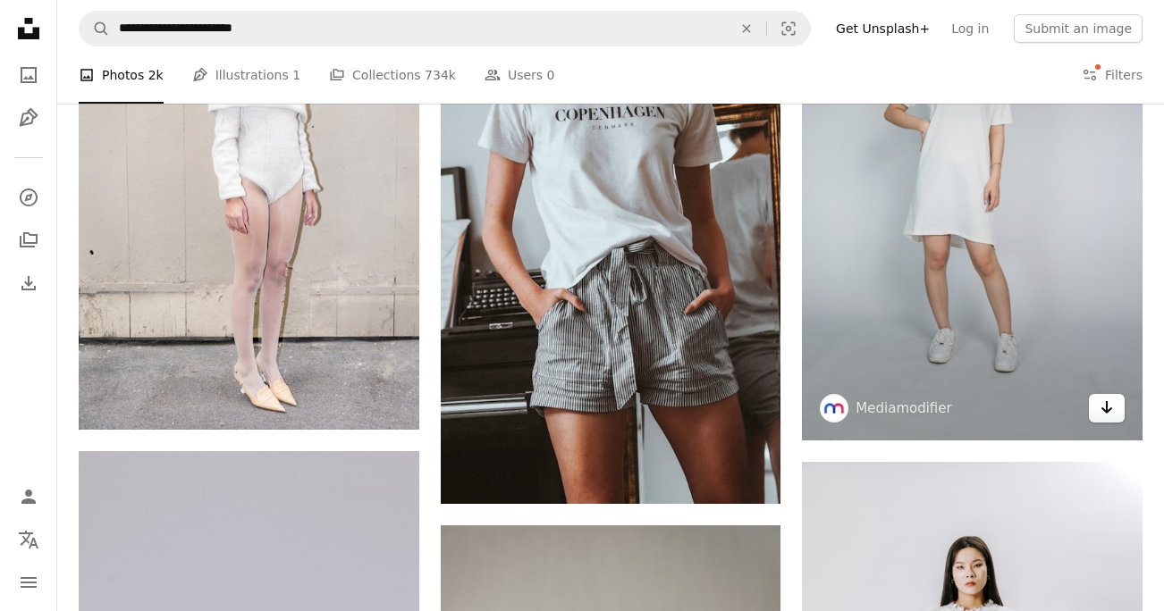
click at [1113, 423] on link "Arrow pointing down" at bounding box center [1107, 408] width 36 height 29
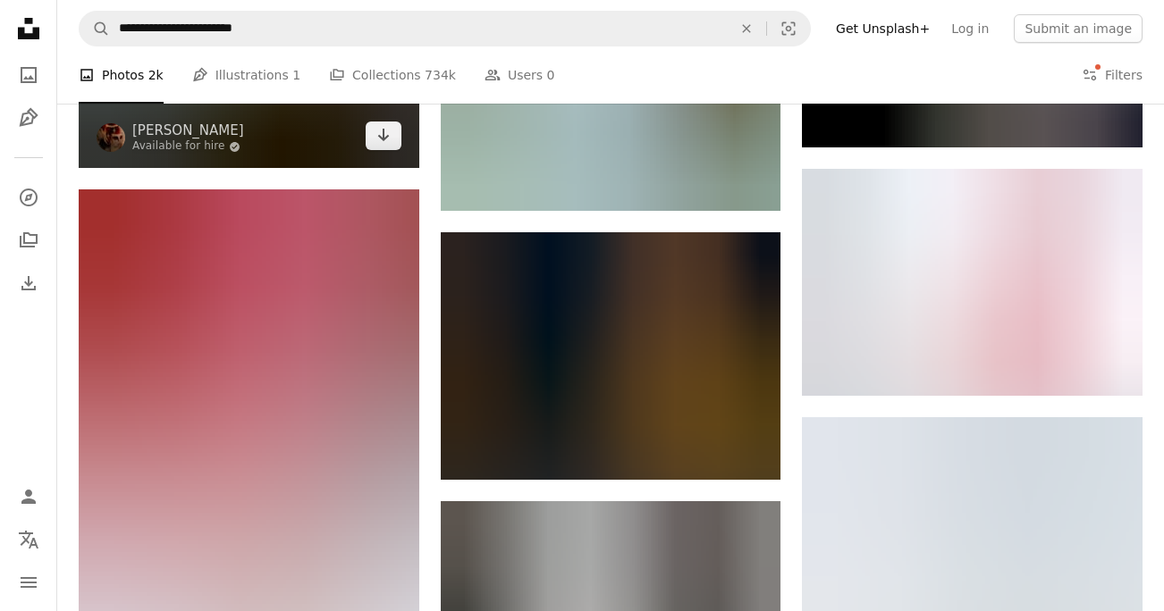
scroll to position [31945, 0]
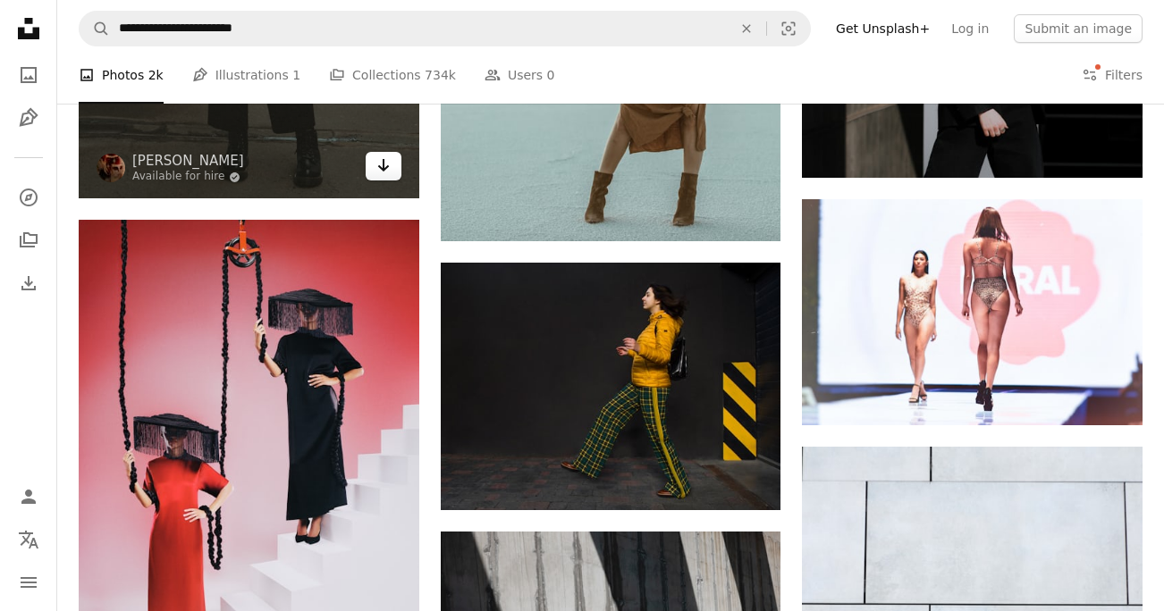
click at [383, 172] on icon "Download" at bounding box center [383, 165] width 12 height 13
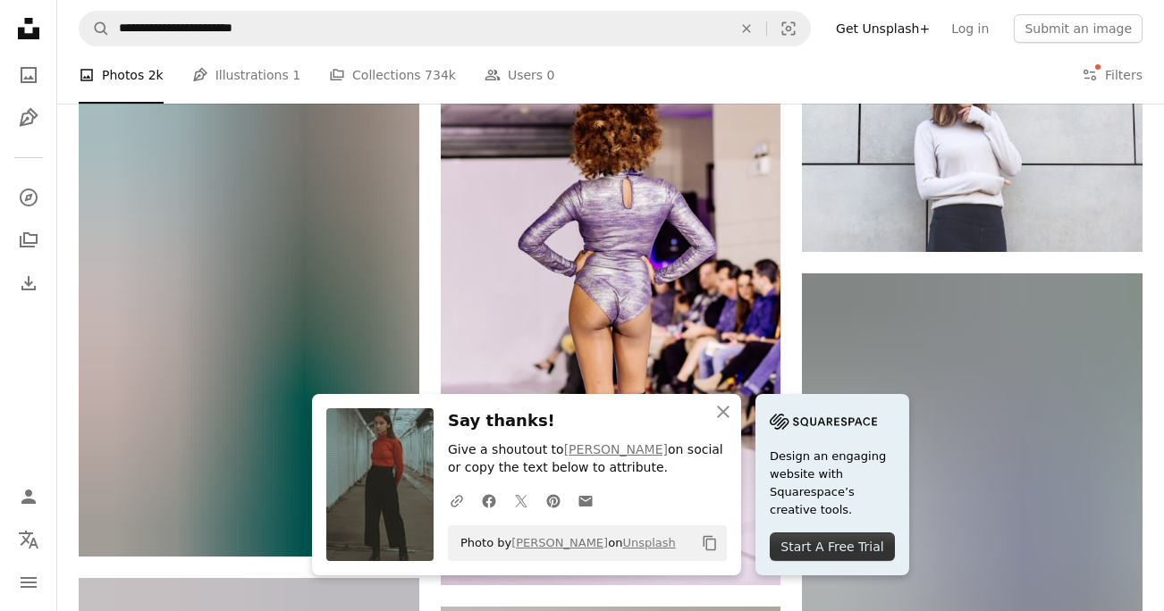
scroll to position [32693, 0]
